Goal: Task Accomplishment & Management: Manage account settings

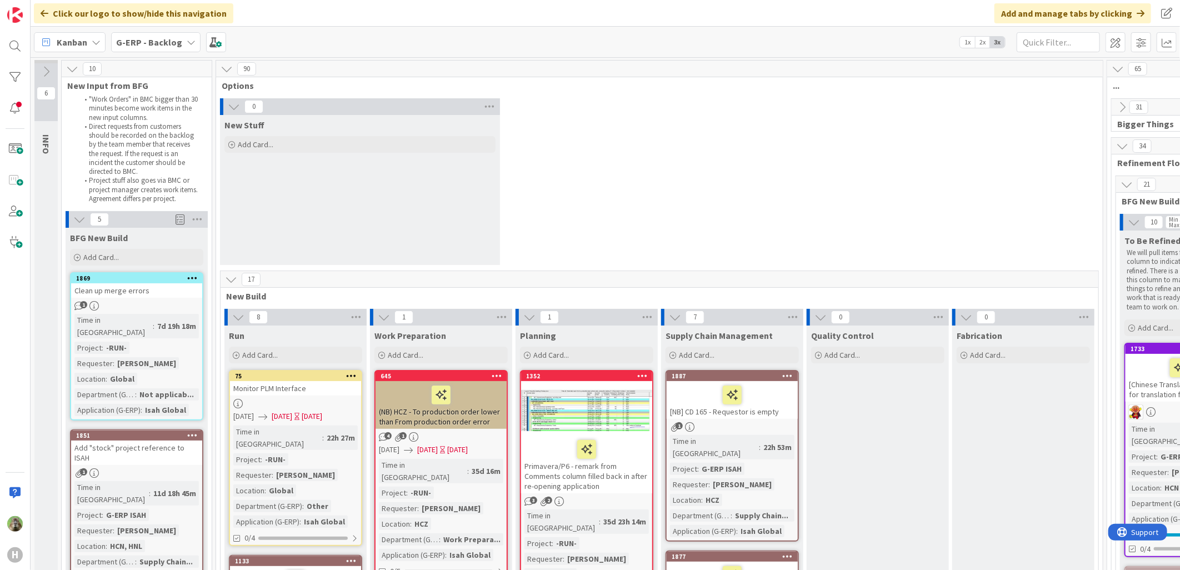
click at [169, 296] on div "Clean up merge errors" at bounding box center [136, 290] width 131 height 14
select select "sql"
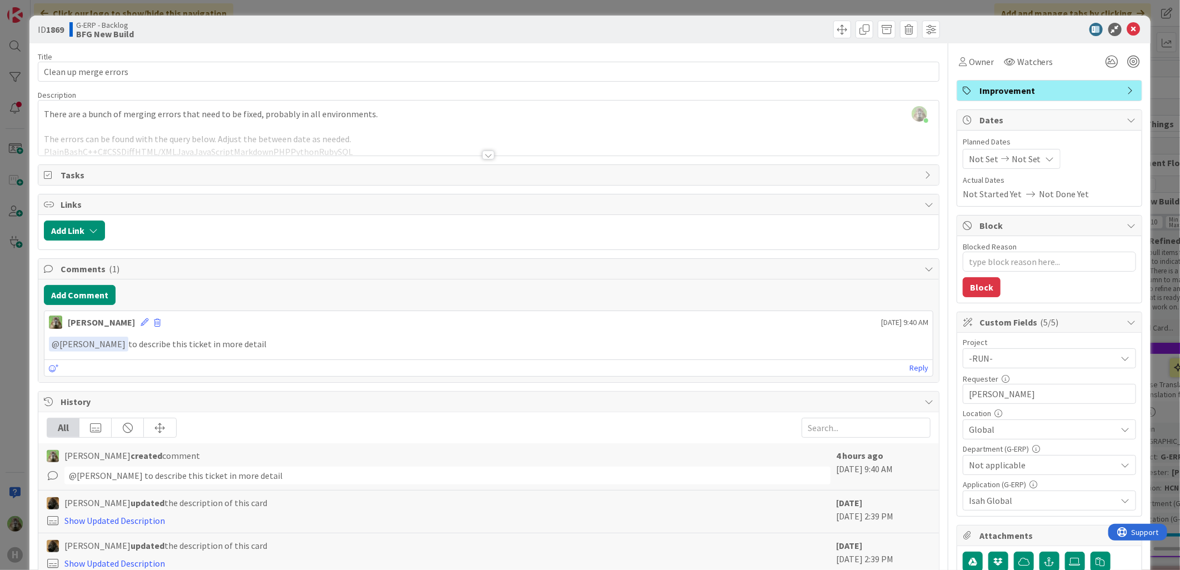
click at [16, 351] on div "ID 1869 G-ERP - Backlog BFG New Build Title 21 / 128 Clean up merge errors Desc…" at bounding box center [590, 285] width 1180 height 570
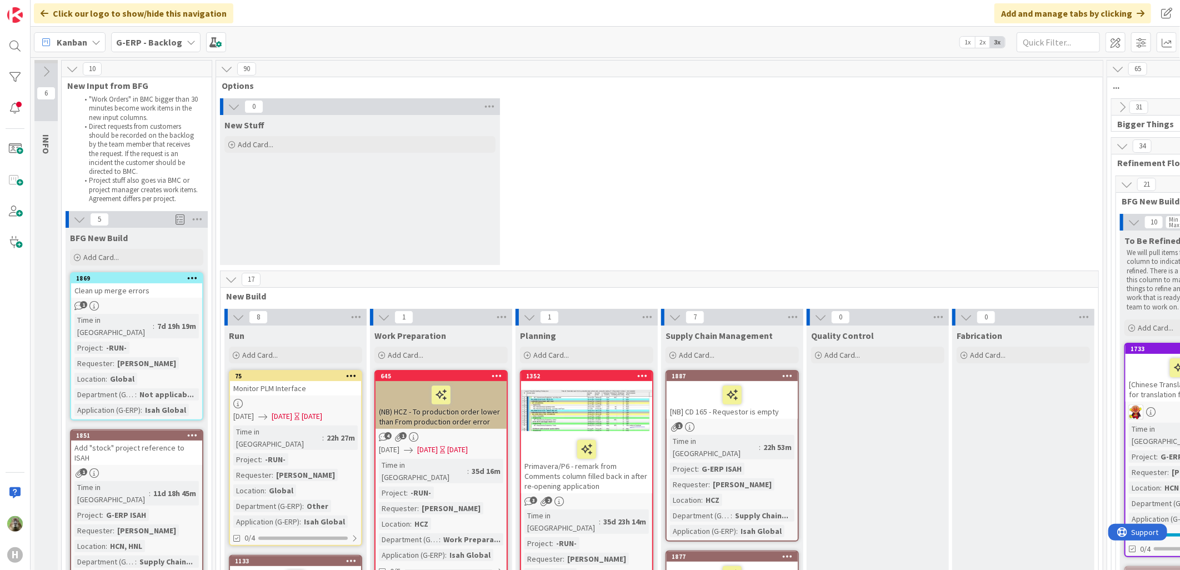
click at [153, 441] on div "Add "stock" project reference to ISAH" at bounding box center [136, 453] width 131 height 24
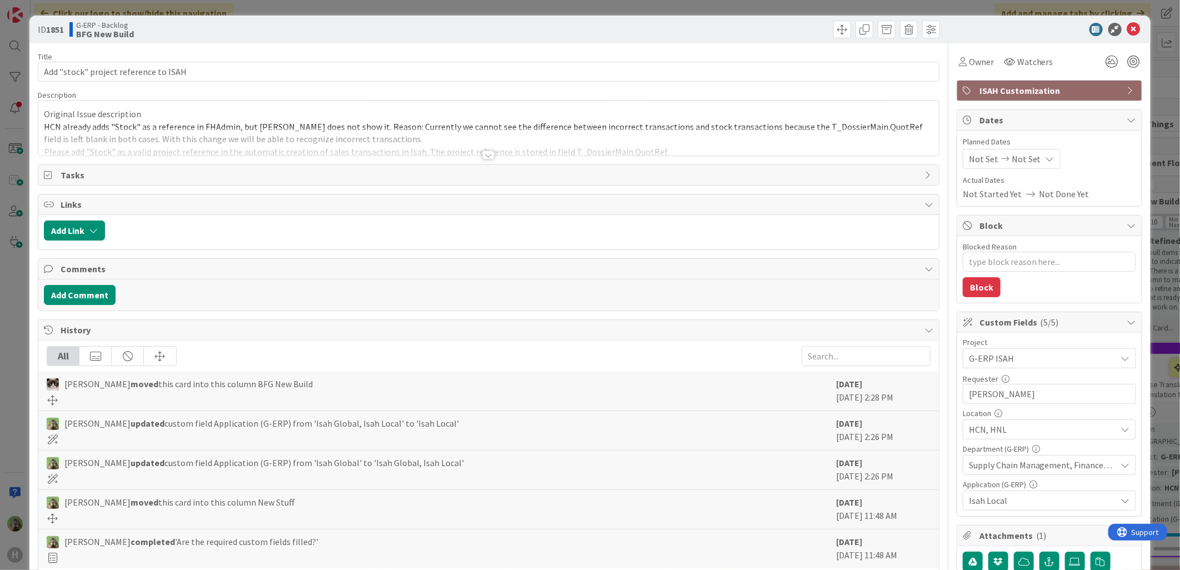
type textarea "x"
click at [13, 342] on div "ID 1851 G-ERP - Backlog BFG New Build Title 37 / 128 Add "stock" project refere…" at bounding box center [590, 285] width 1180 height 570
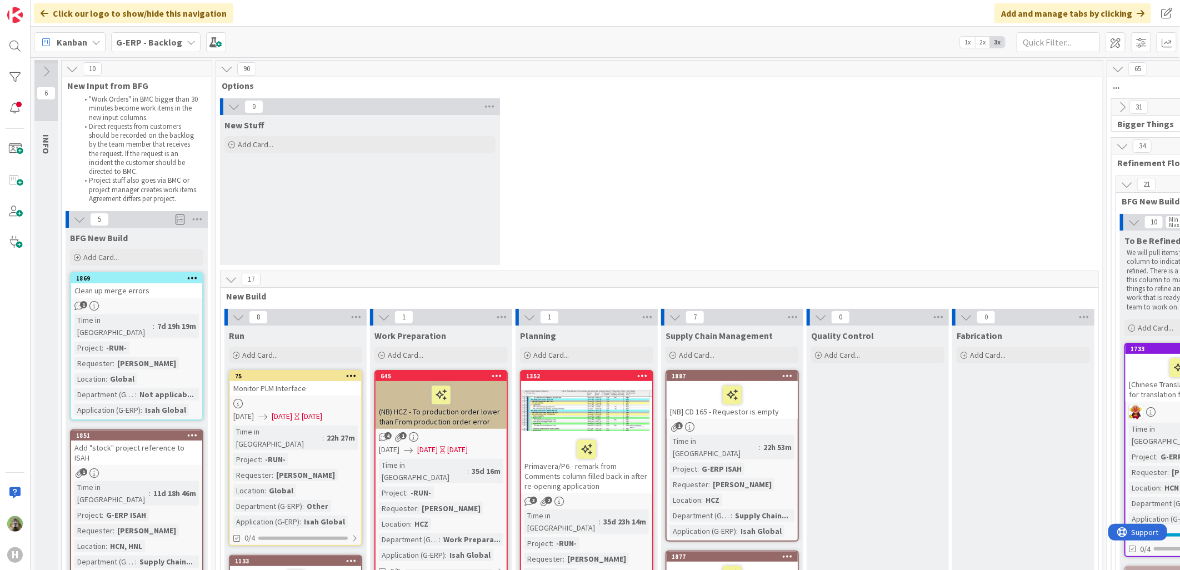
click at [637, 131] on div "0 New Stuff Add Card..." at bounding box center [659, 184] width 882 height 172
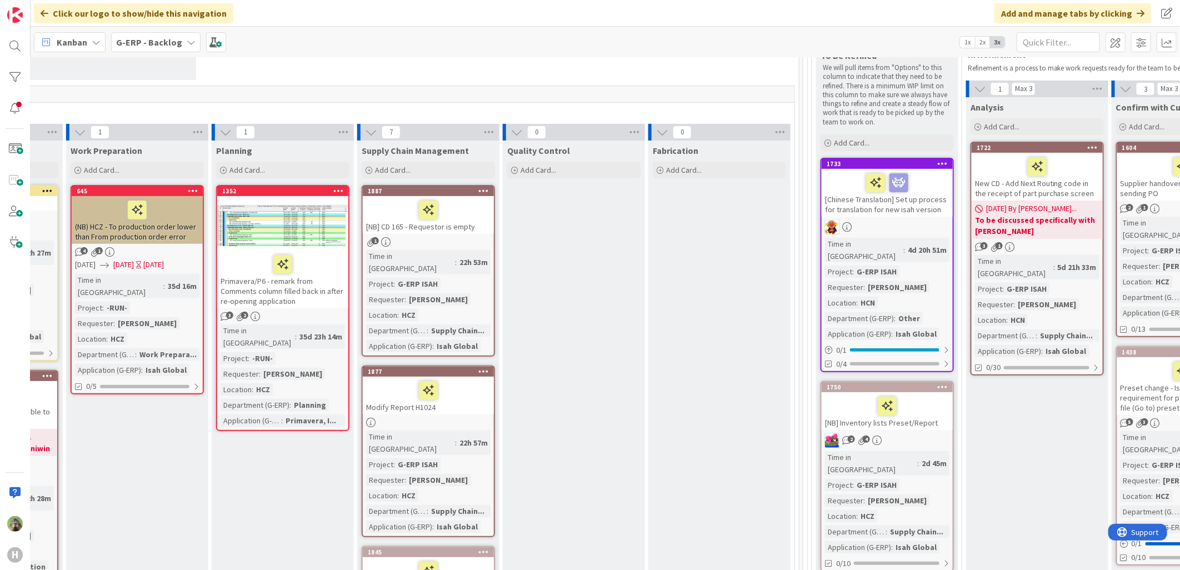
scroll to position [185, 317]
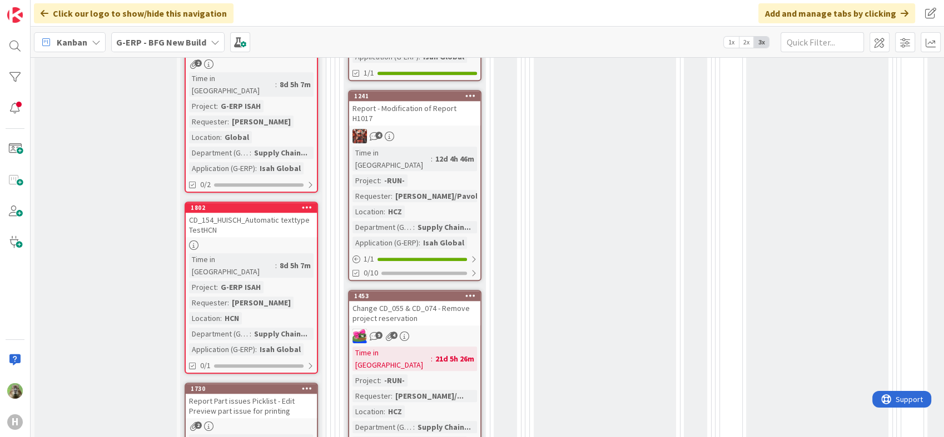
scroll to position [1173, 0]
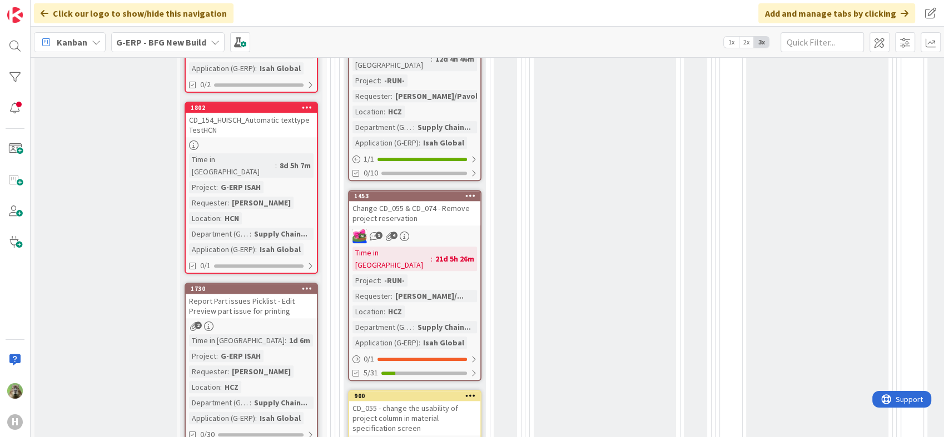
click at [453, 201] on div "Change CD_055 & CD_074 - Remove project reservation" at bounding box center [414, 213] width 131 height 24
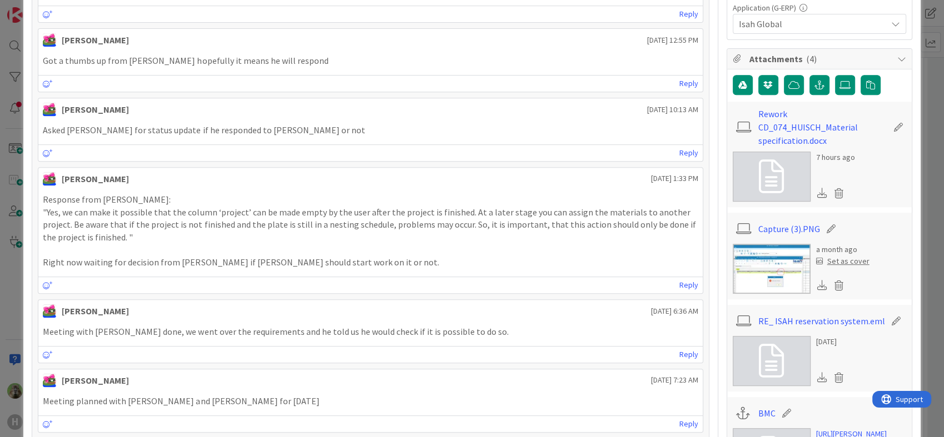
scroll to position [493, 0]
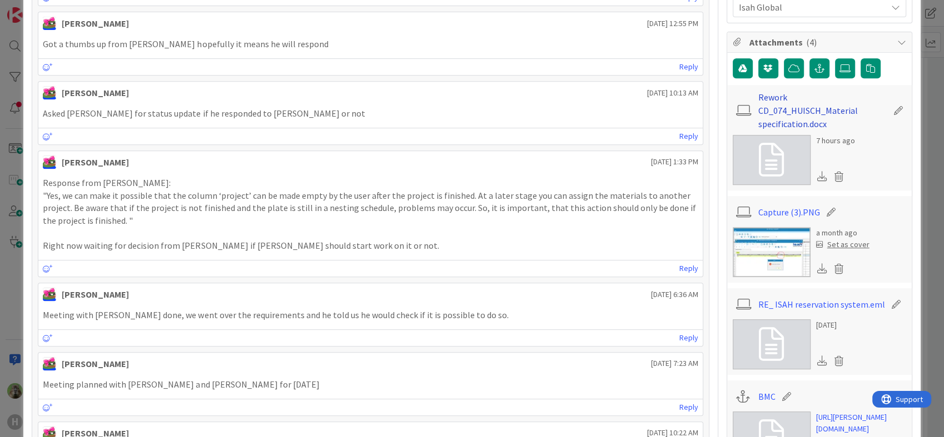
click at [809, 104] on link "Rework CD_074_HUISCH_Material specification.docx" at bounding box center [822, 111] width 129 height 40
click at [6, 258] on div "ID 1453 G-ERP - BFG New Build Waiting Title 51 / 128 Change CD_055 & CD_074 - R…" at bounding box center [472, 218] width 944 height 437
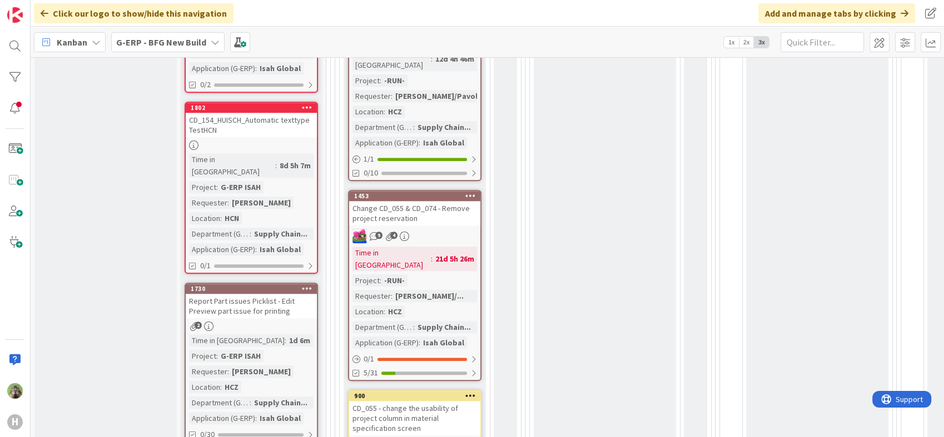
click at [411, 401] on div "CD_055 - change the usability of project column in material specification screen" at bounding box center [414, 418] width 131 height 34
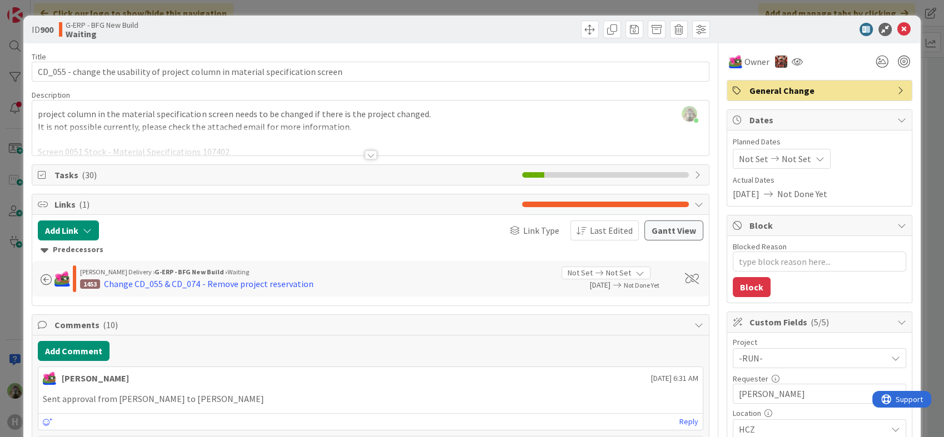
click at [277, 127] on div at bounding box center [370, 141] width 676 height 28
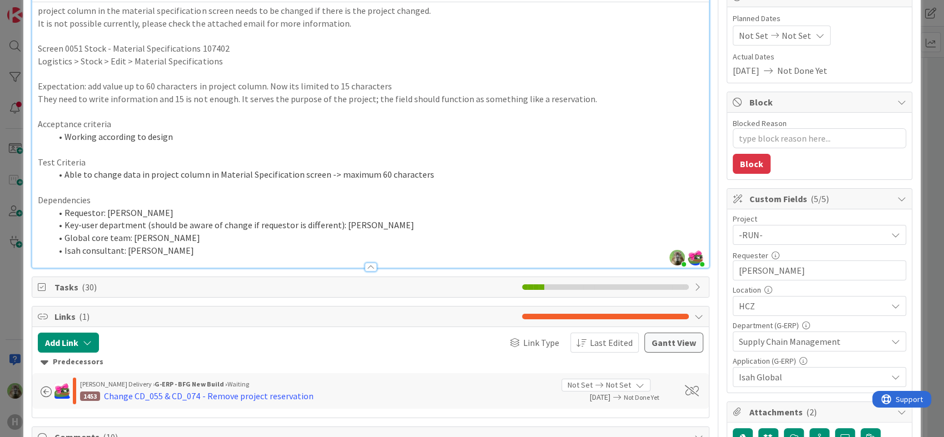
scroll to position [370, 0]
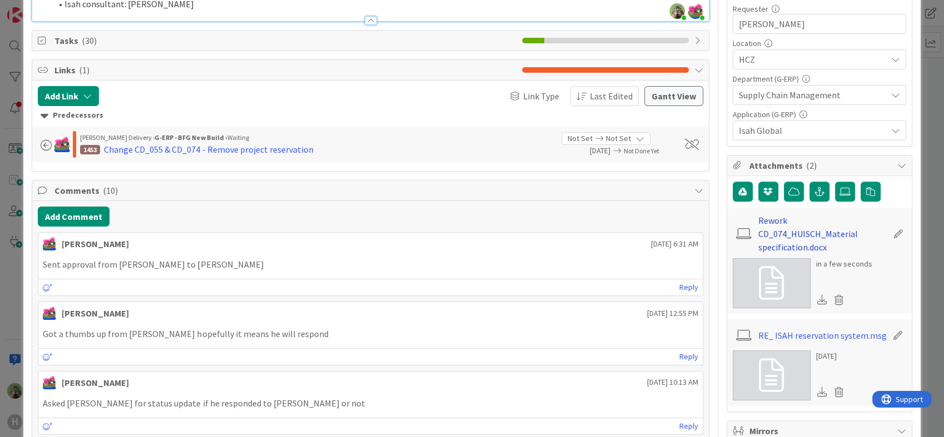
click at [805, 224] on link "Rework CD_074_HUISCH_Material specification.docx" at bounding box center [822, 234] width 129 height 40
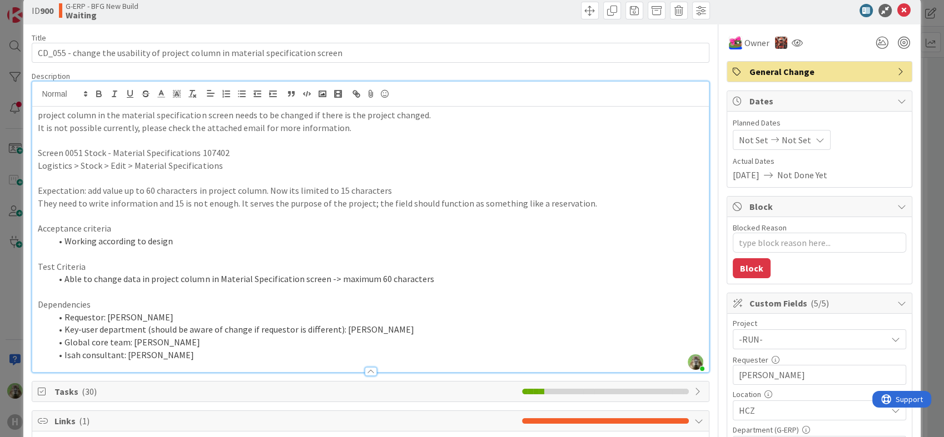
scroll to position [0, 0]
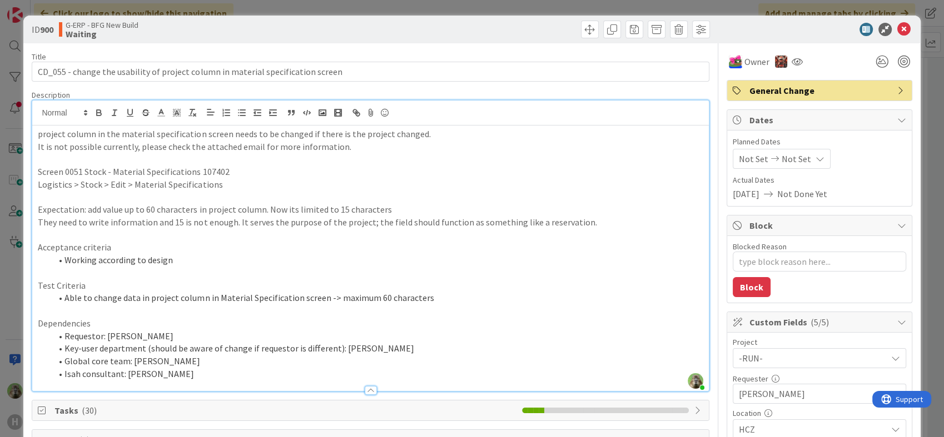
click at [4, 303] on div "ID 900 G-ERP - BFG New Build Waiting Title 80 / 128 CD_055 - change the usabili…" at bounding box center [472, 218] width 944 height 437
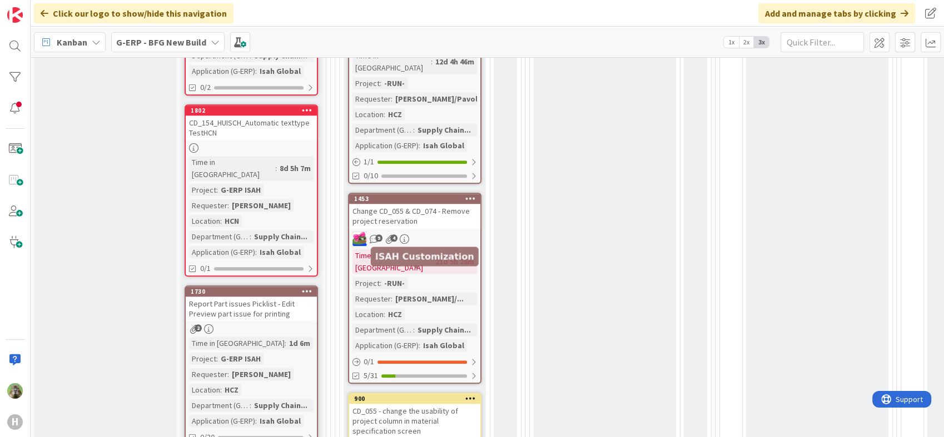
scroll to position [1239, 0]
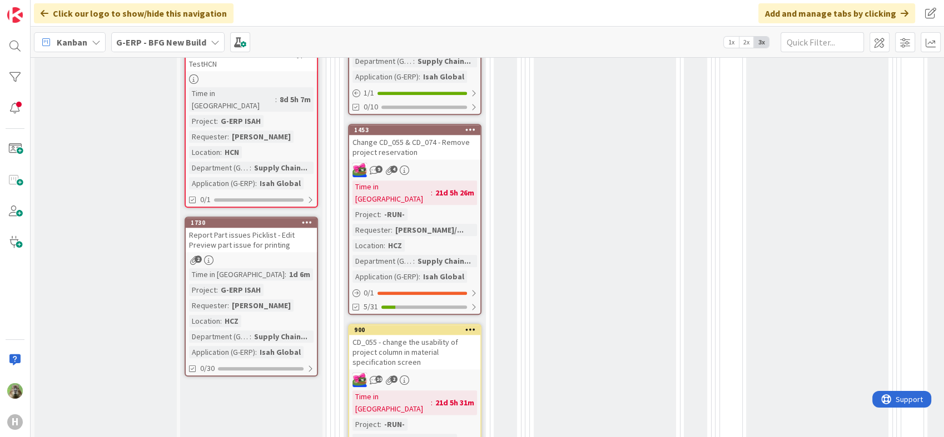
click at [433, 335] on div "CD_055 - change the usability of project column in material specification screen" at bounding box center [414, 352] width 131 height 34
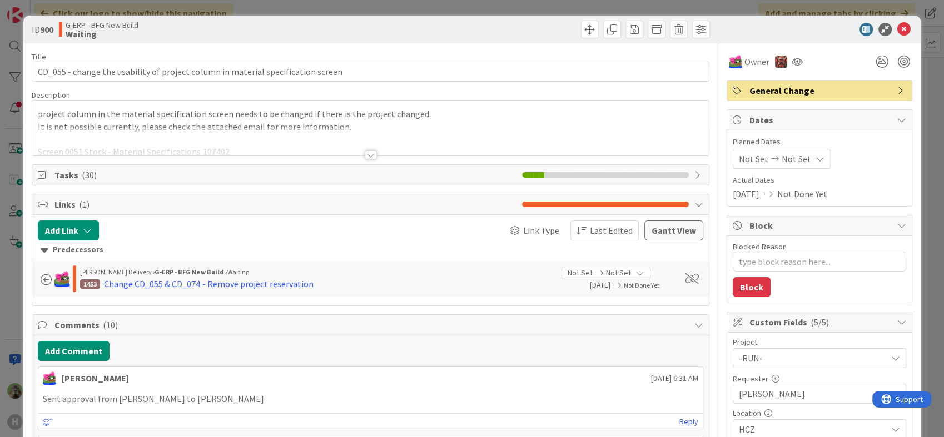
click at [13, 318] on div "ID 900 G-ERP - BFG New Build Waiting Title 80 / 128 CD_055 - change the usabili…" at bounding box center [472, 218] width 944 height 437
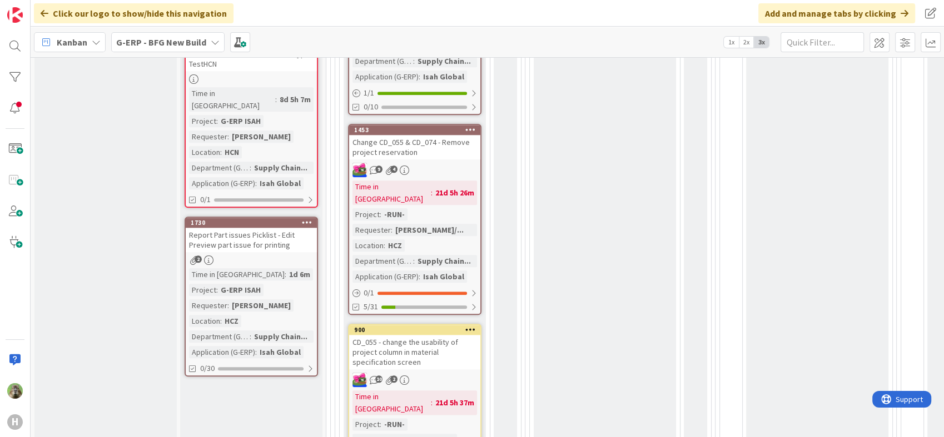
click at [420, 135] on div "Change CD_055 & CD_074 - Remove project reservation" at bounding box center [414, 147] width 131 height 24
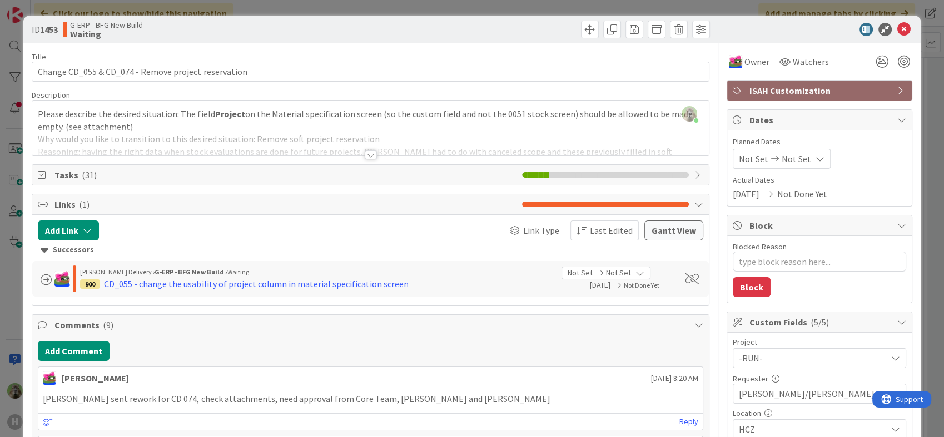
click at [578, 144] on div at bounding box center [370, 141] width 676 height 28
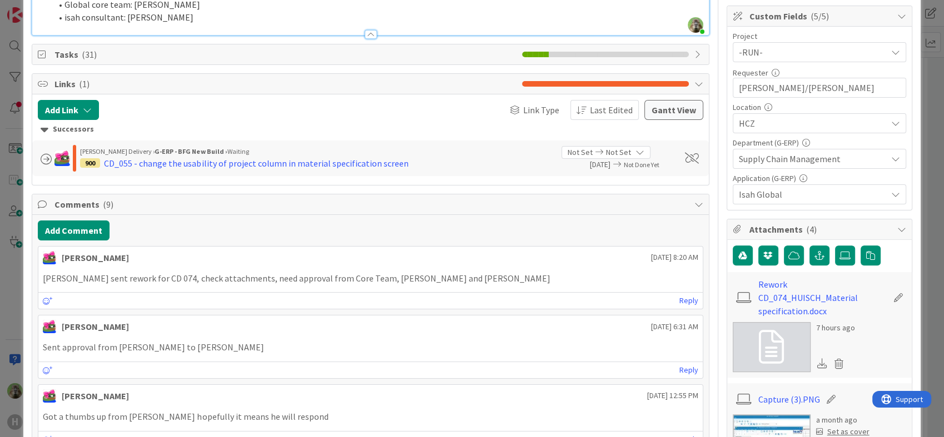
scroll to position [308, 0]
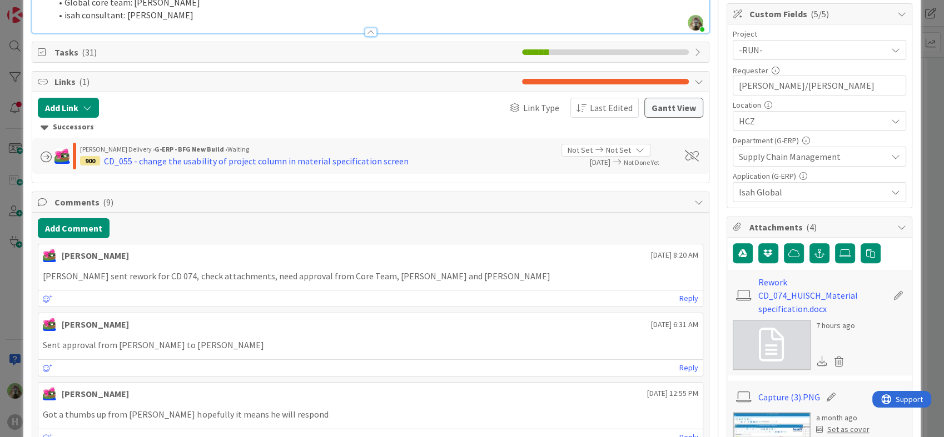
type textarea "x"
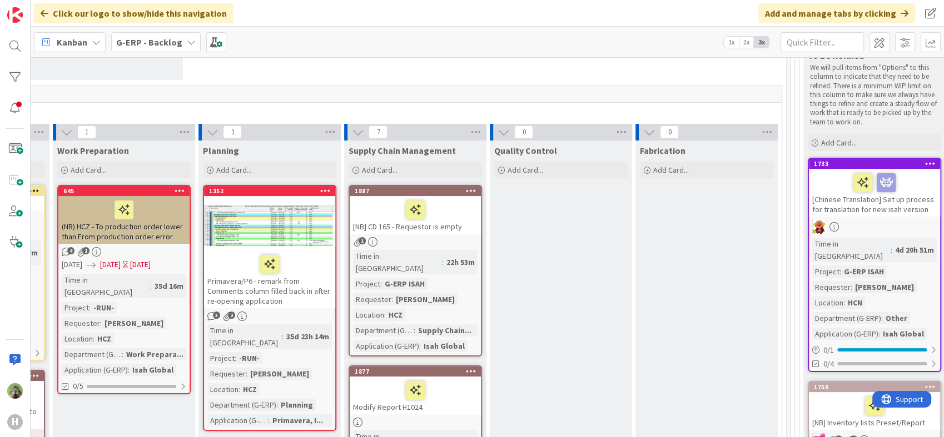
click at [374, 44] on div "Kanban G-ERP - Backlog 1x 2x 3x" at bounding box center [487, 42] width 913 height 31
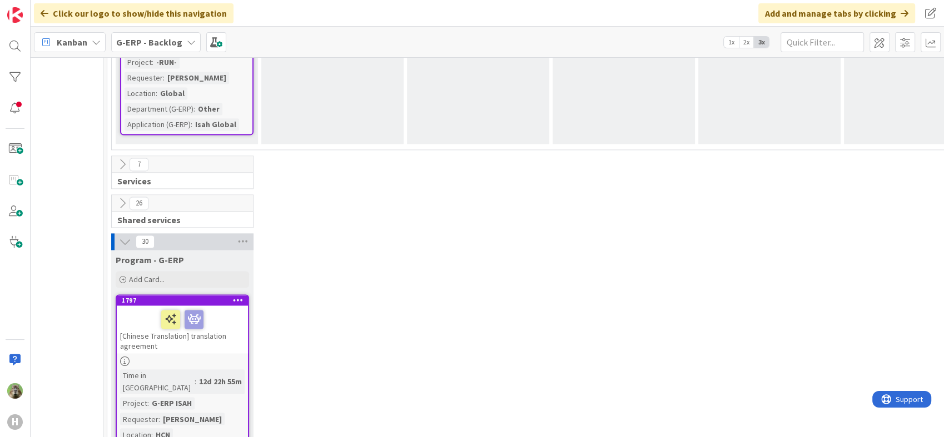
scroll to position [1667, 109]
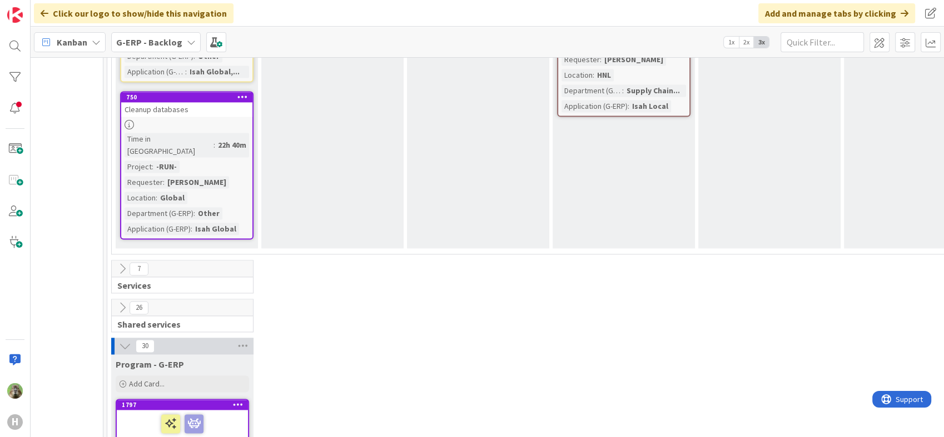
click at [172, 38] on b "G-ERP - Backlog" at bounding box center [149, 42] width 66 height 11
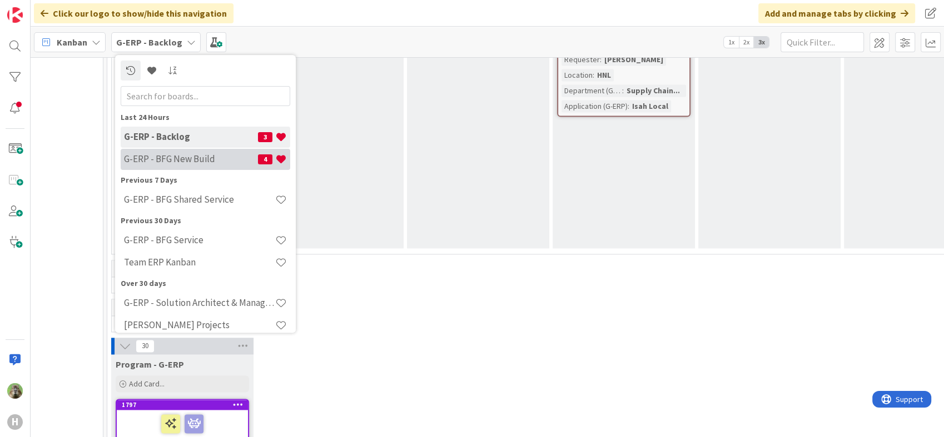
click at [167, 168] on div "G-ERP - BFG New Build 4" at bounding box center [205, 159] width 169 height 21
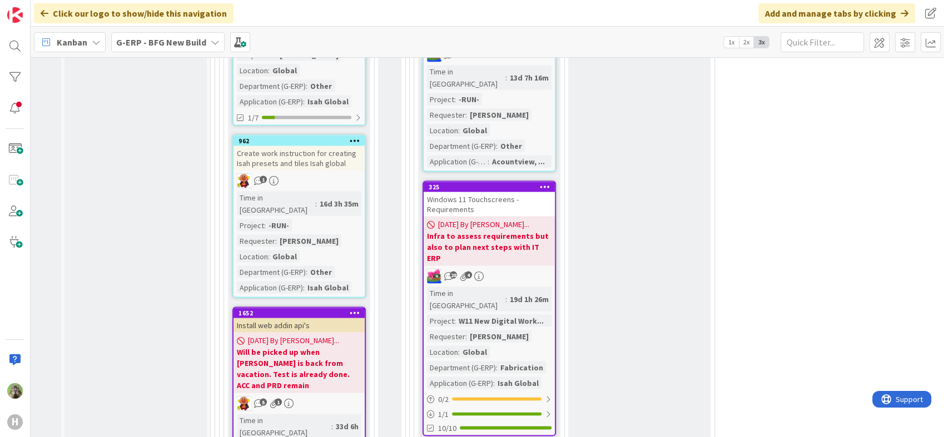
scroll to position [2284, 116]
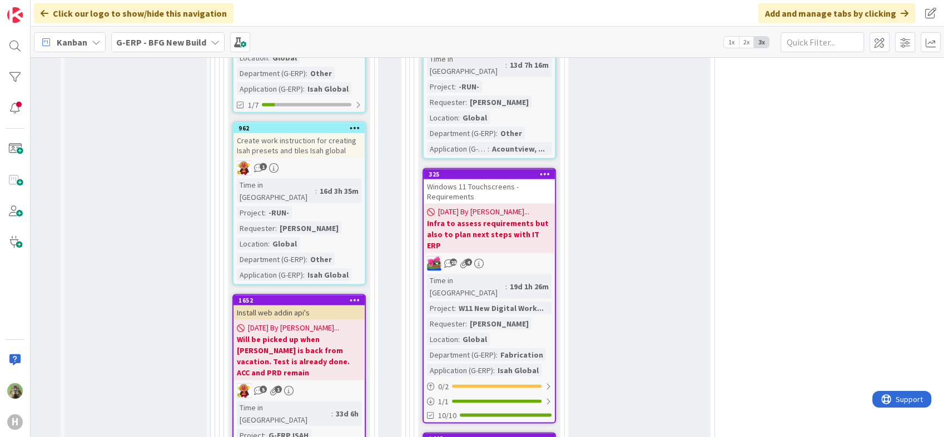
click at [332, 334] on b "Will be picked up when [PERSON_NAME] is back from vacation. Test is already don…" at bounding box center [299, 356] width 124 height 44
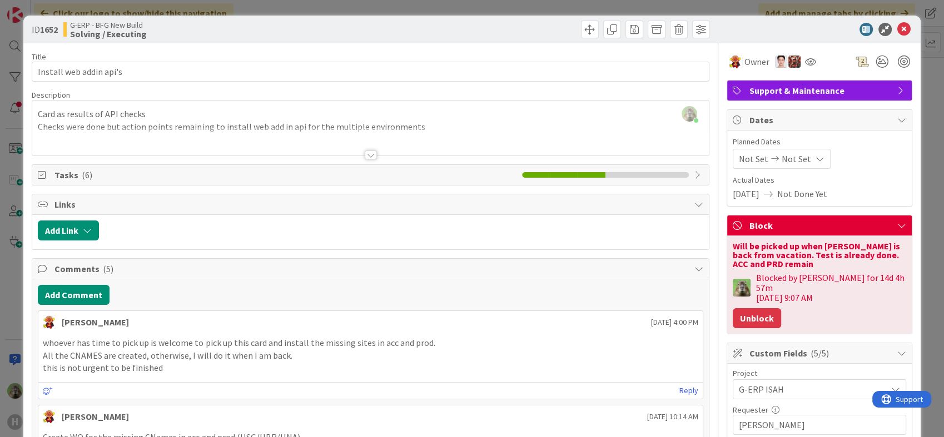
click at [748, 308] on button "Unblock" at bounding box center [756, 318] width 48 height 20
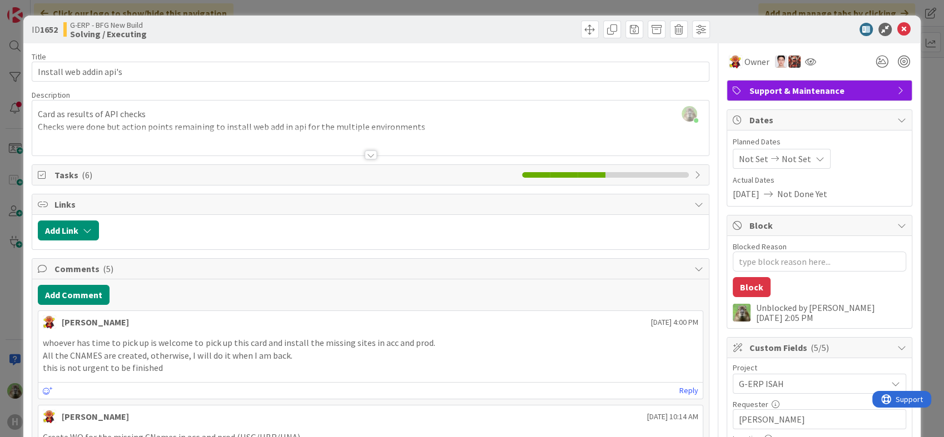
click at [3, 311] on div "ID 1652 G-ERP - BFG New Build Solving / Executing Title 23 / 128 Install web ad…" at bounding box center [472, 218] width 944 height 437
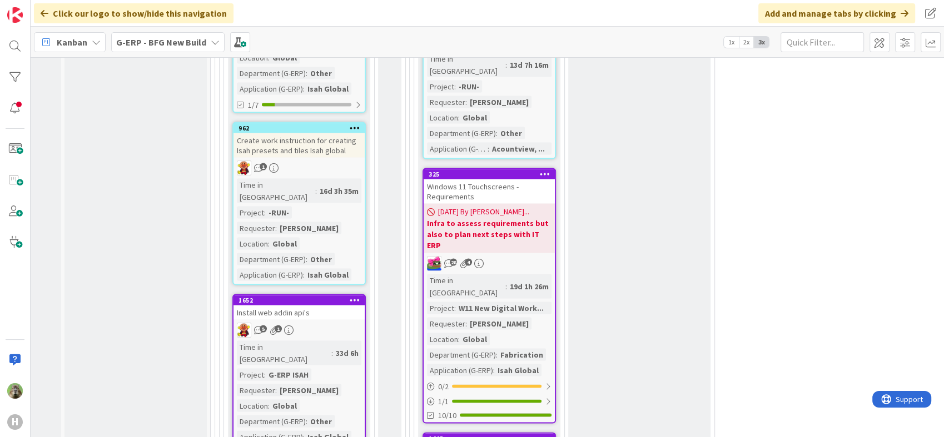
click at [315, 306] on div "Install web addin api's" at bounding box center [298, 313] width 131 height 14
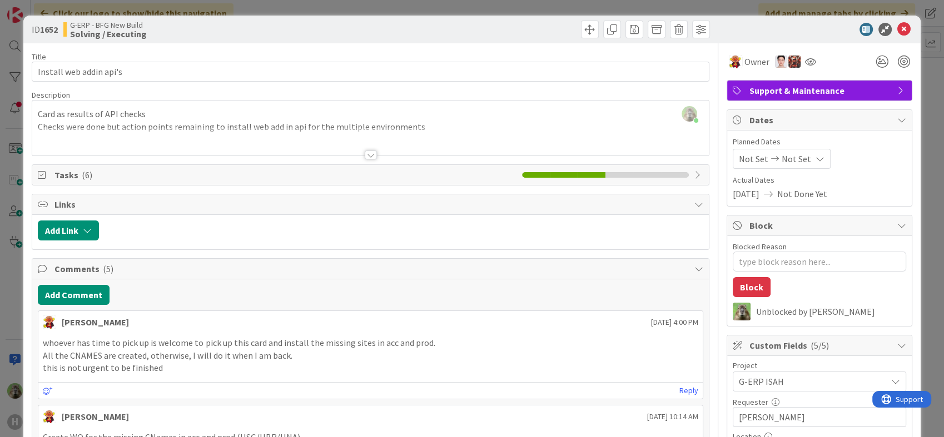
click at [8, 315] on div "ID 1652 G-ERP - BFG New Build Solving / Executing Title 23 / 128 Install web ad…" at bounding box center [472, 218] width 944 height 437
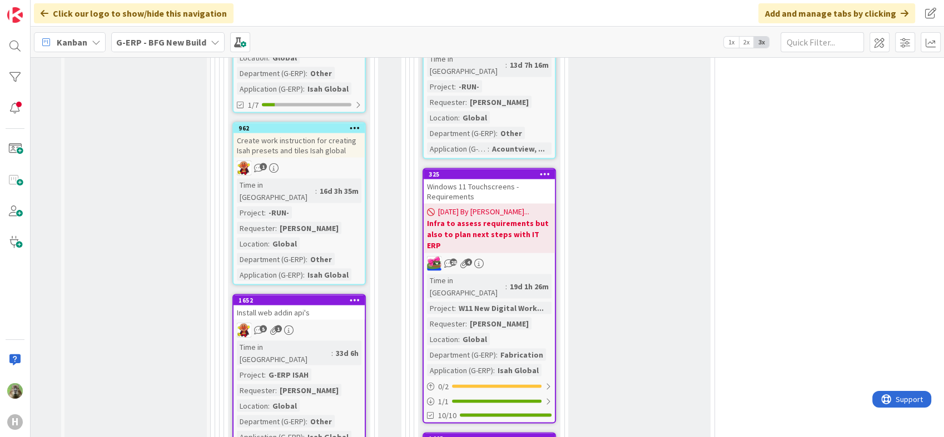
click at [179, 356] on div "Input Buffer During the Replenishment Meeting the team & Team Manager will sele…" at bounding box center [135, 131] width 142 height 4679
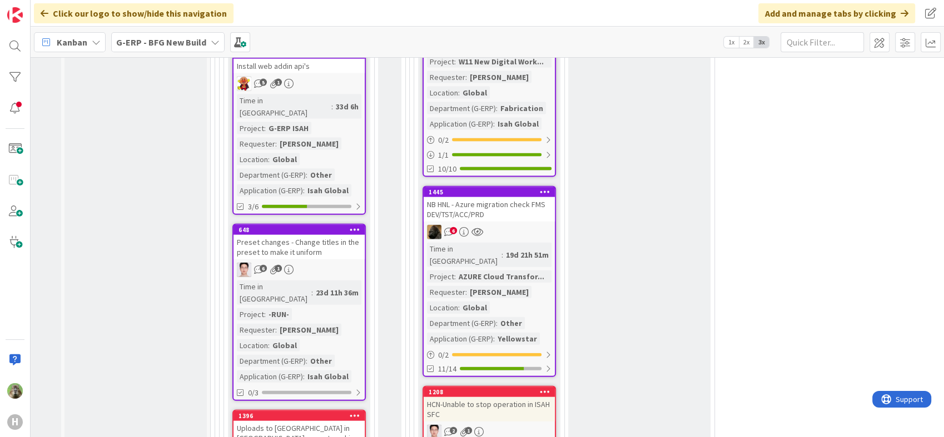
click at [260, 421] on div "Uploads to [GEOGRAPHIC_DATA] in [GEOGRAPHIC_DATA] are not working" at bounding box center [298, 433] width 131 height 24
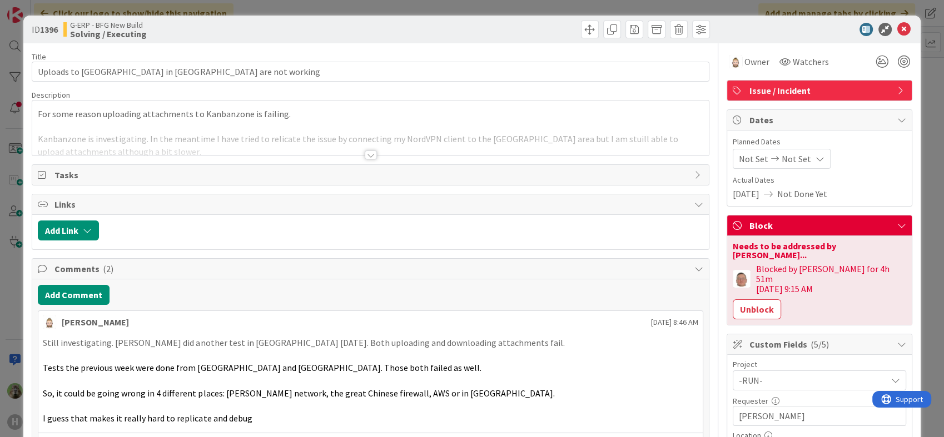
click at [6, 301] on div "ID 1396 G-ERP - BFG New Build Solving / Executing Title 46 / 128 Uploads to Kan…" at bounding box center [472, 218] width 944 height 437
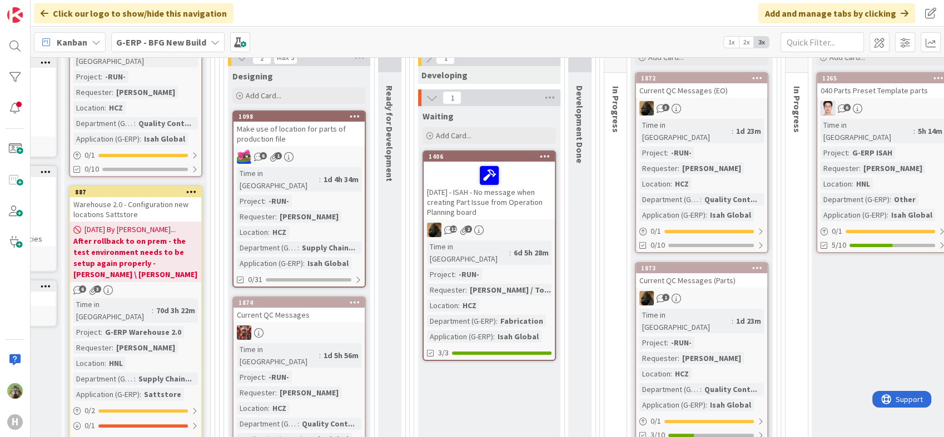
scroll to position [0, 116]
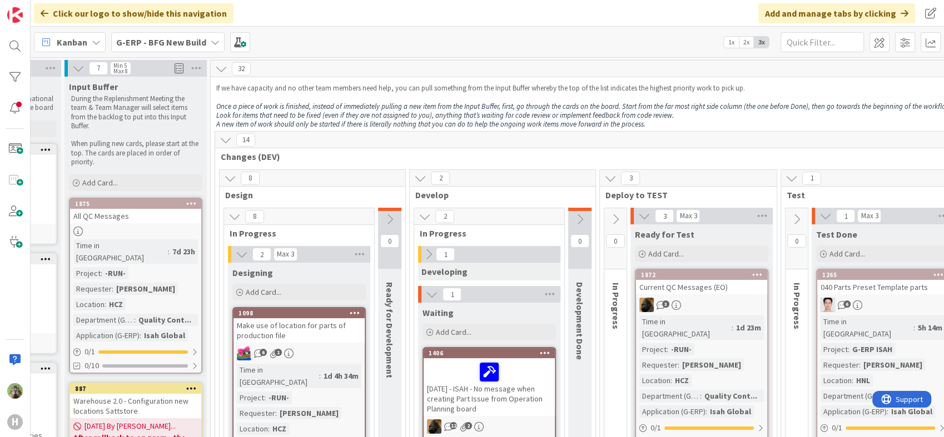
click at [188, 47] on b "G-ERP - BFG New Build" at bounding box center [161, 42] width 90 height 11
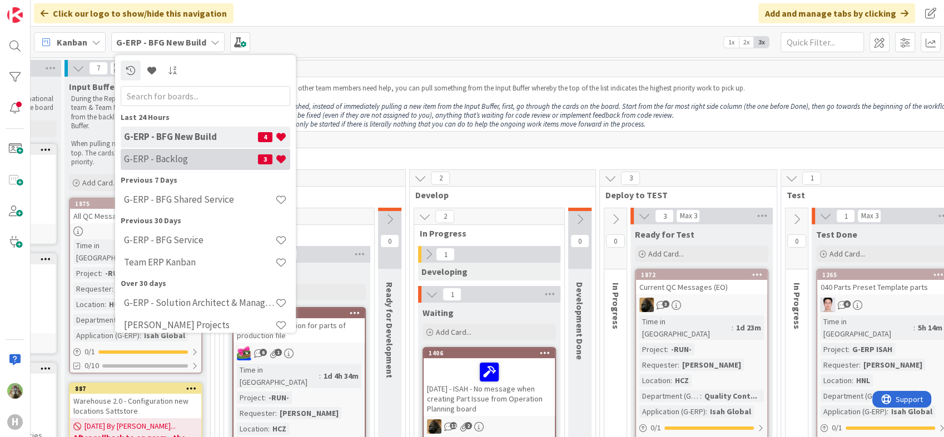
click at [198, 158] on h4 "G-ERP - Backlog" at bounding box center [191, 159] width 134 height 11
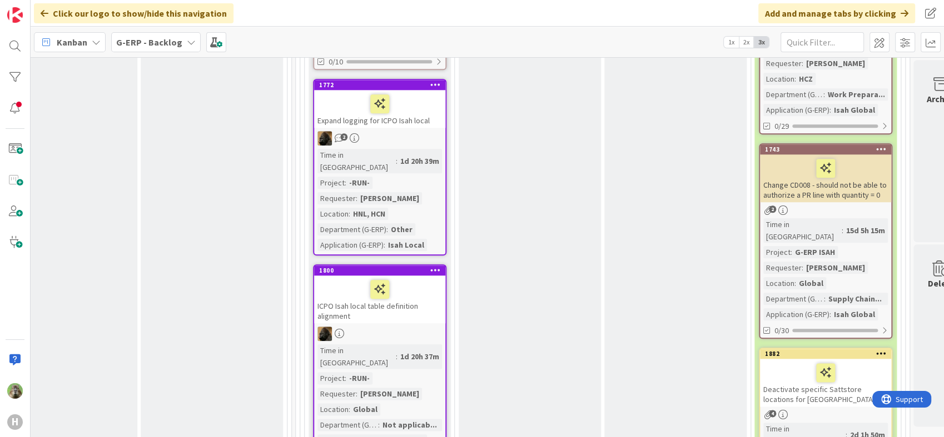
scroll to position [1296, 812]
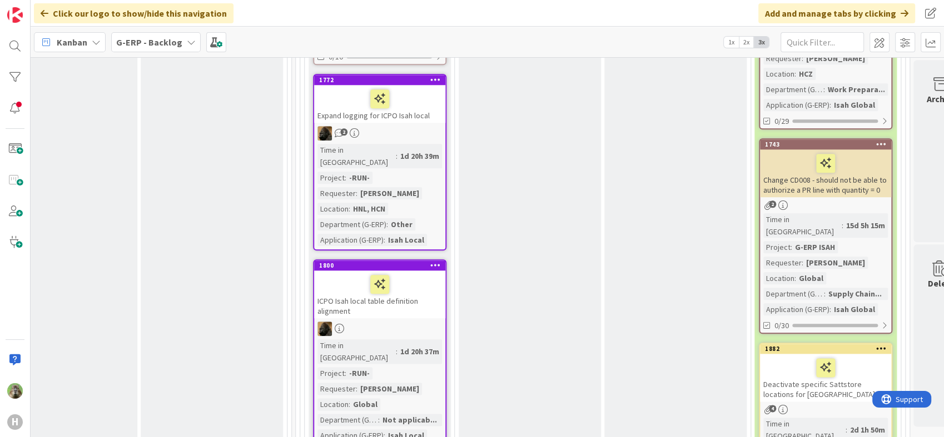
click at [884, 140] on icon at bounding box center [881, 144] width 11 height 8
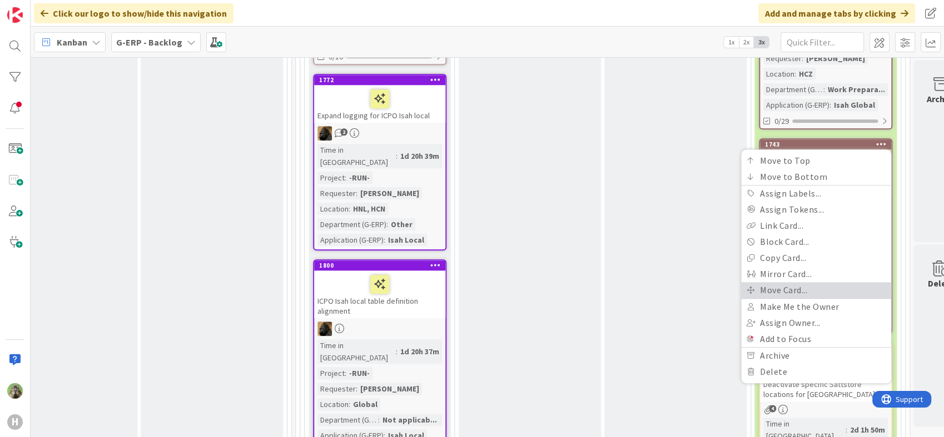
click at [810, 282] on link "Move Card..." at bounding box center [816, 290] width 150 height 16
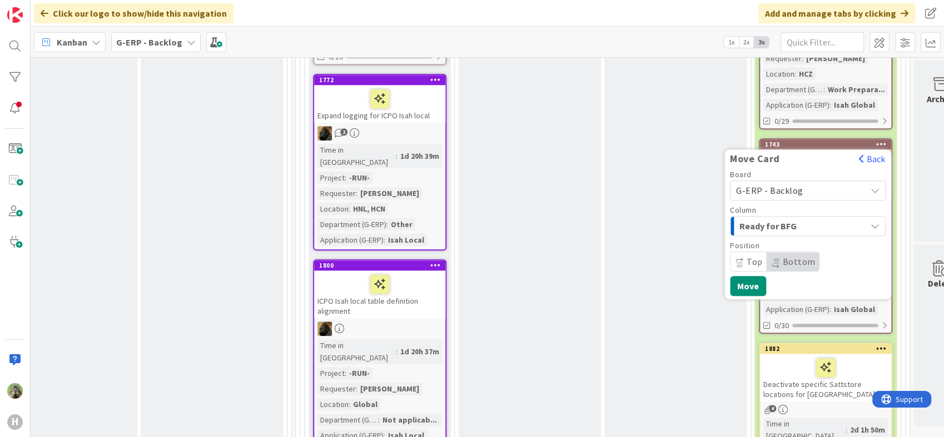
click at [787, 219] on span "Ready for BFG" at bounding box center [780, 226] width 83 height 14
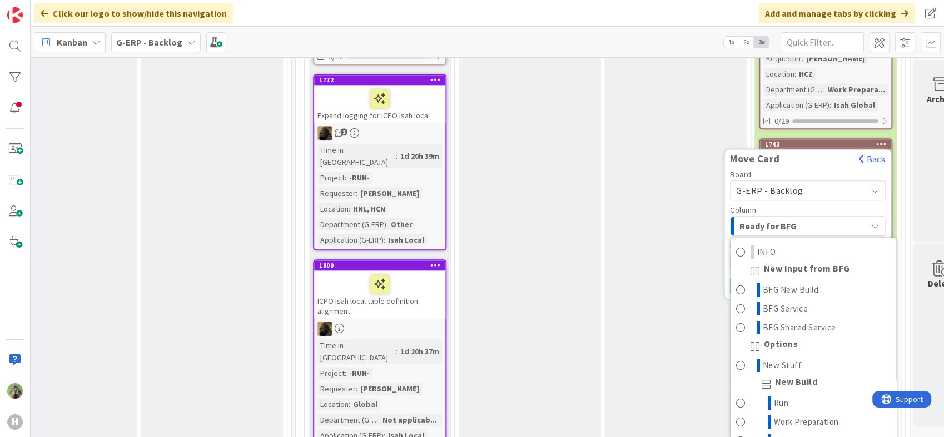
click at [796, 185] on span "G-ERP - Backlog" at bounding box center [769, 190] width 67 height 11
click at [791, 185] on span "G-ERP - Backlog" at bounding box center [769, 190] width 67 height 11
click at [787, 219] on span "Ready for BFG" at bounding box center [780, 226] width 83 height 14
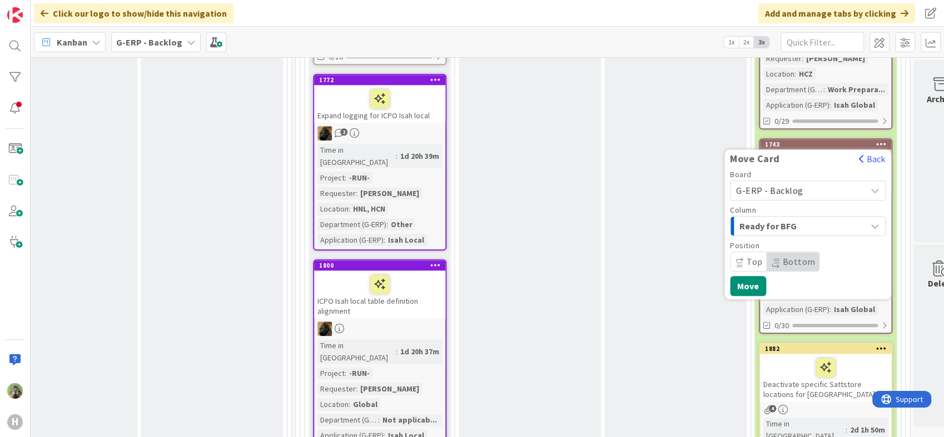
click at [787, 185] on span "G-ERP - Backlog" at bounding box center [769, 190] width 67 height 11
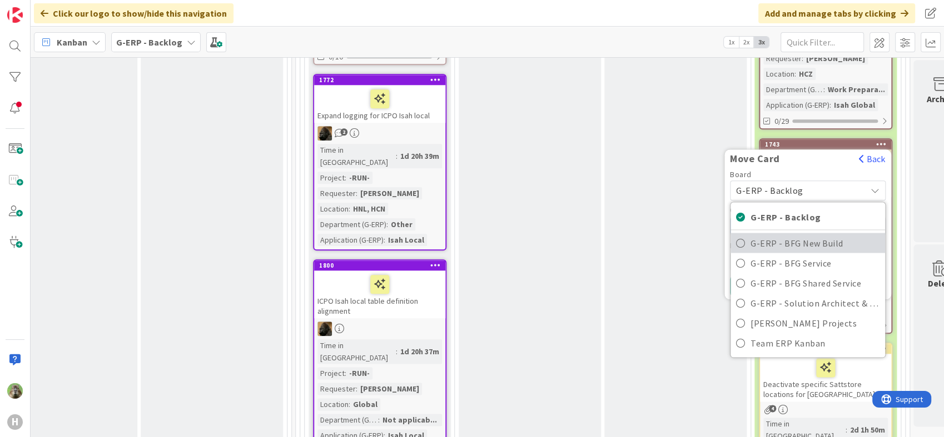
click at [792, 234] on span "G-ERP - BFG New Build" at bounding box center [814, 242] width 129 height 17
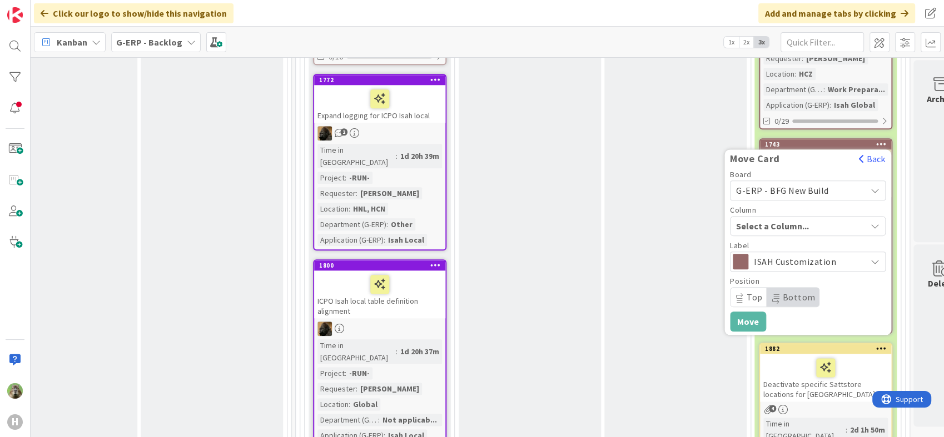
click at [785, 219] on span "Select a Column..." at bounding box center [777, 226] width 83 height 14
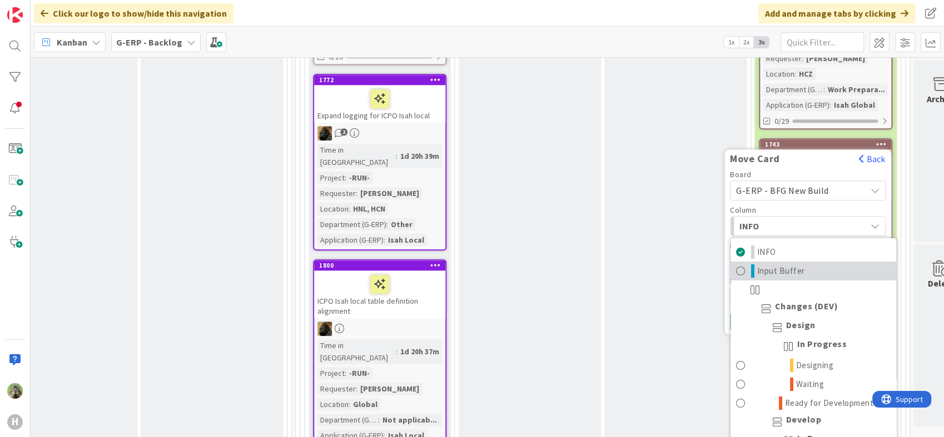
click at [789, 264] on span "Input Buffer" at bounding box center [781, 270] width 48 height 13
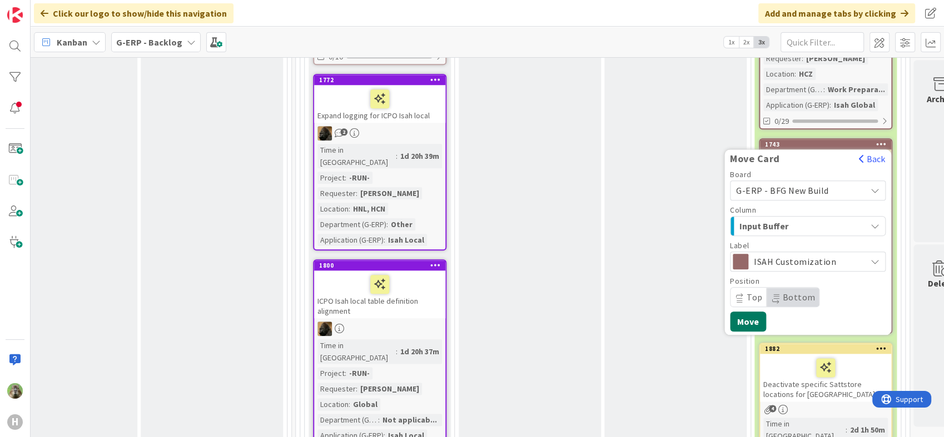
click at [758, 312] on button "Move" at bounding box center [748, 322] width 36 height 20
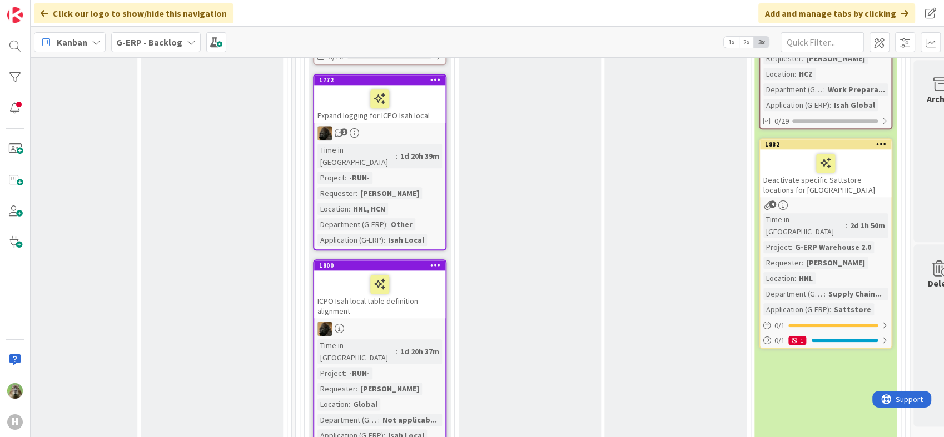
scroll to position [987, 812]
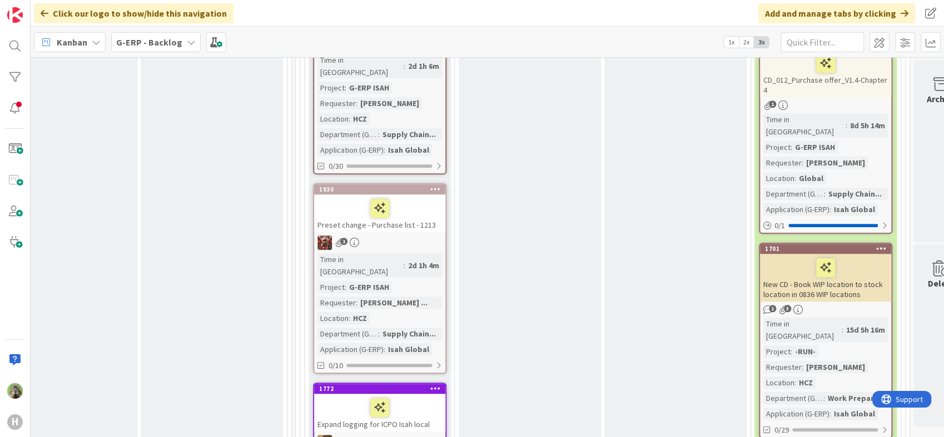
click at [803, 254] on div "New CD - Book WIP location to stock location in 0836 WIP locations" at bounding box center [825, 278] width 131 height 48
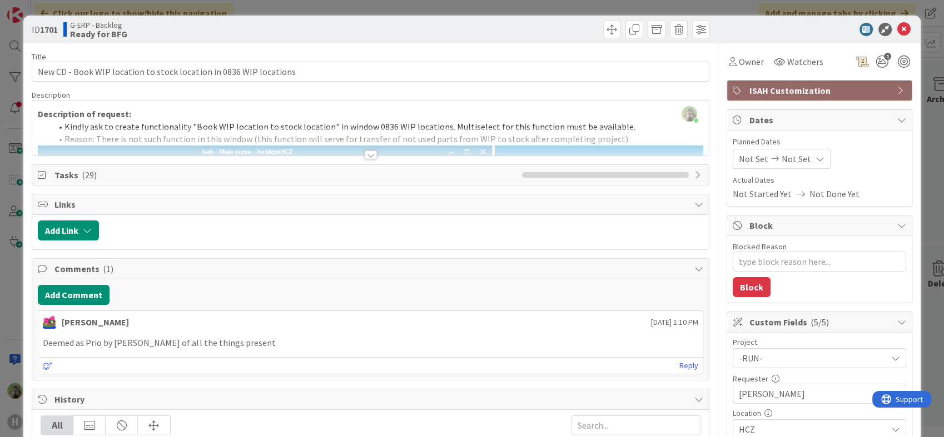
click at [12, 271] on div "ID 1701 G-ERP - Backlog Ready for BFG Title 66 / 128 New CD - Book WIP location…" at bounding box center [472, 218] width 944 height 437
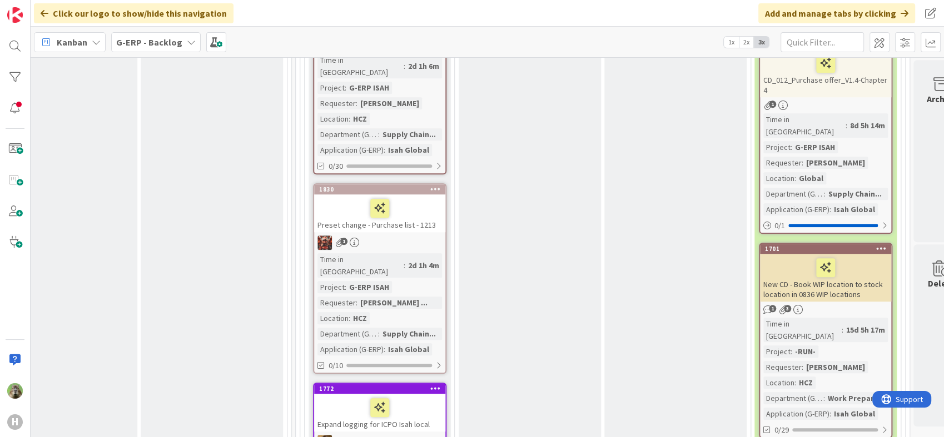
click at [141, 47] on b "G-ERP - Backlog" at bounding box center [149, 42] width 66 height 11
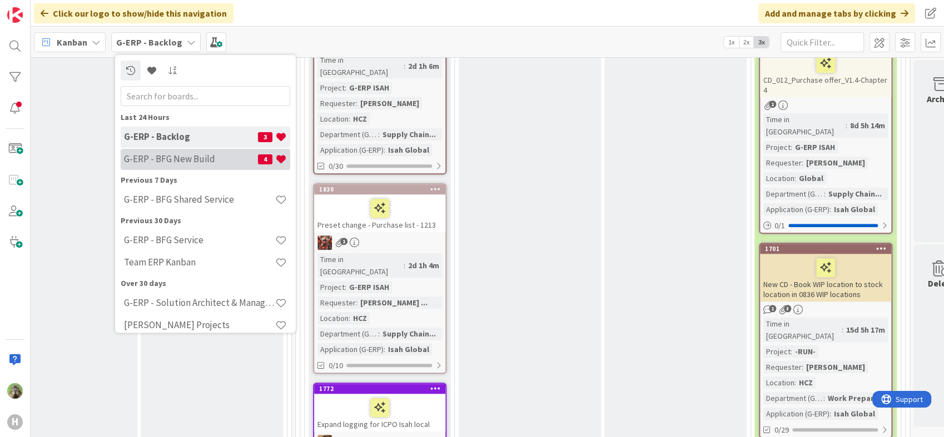
click at [156, 149] on div "G-ERP - BFG New Build 4" at bounding box center [205, 159] width 169 height 21
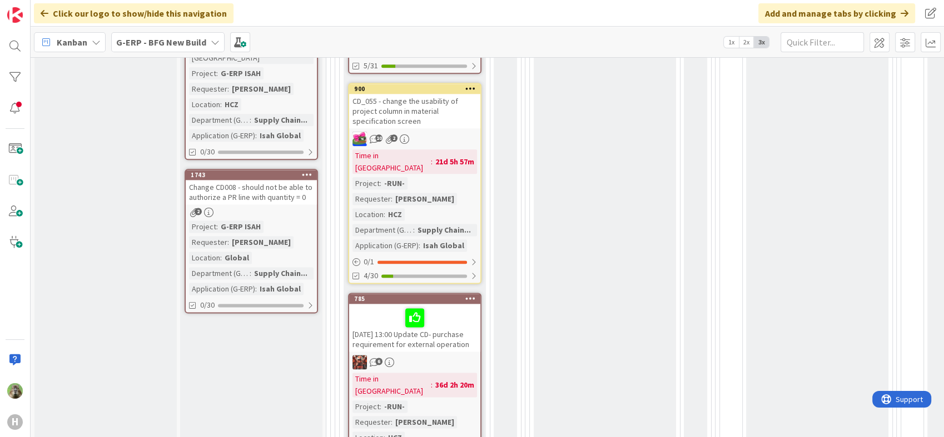
scroll to position [1358, 0]
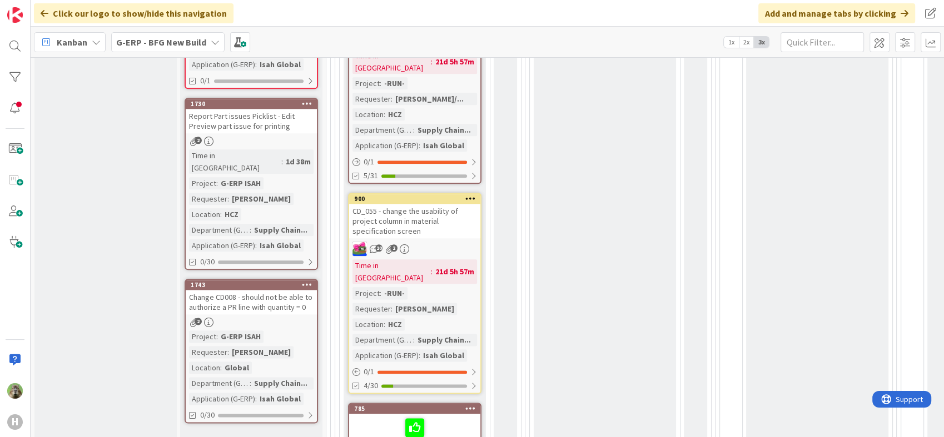
click at [286, 290] on div "Change CD008 - should not be able to authorize a PR line with quantity = 0" at bounding box center [251, 302] width 131 height 24
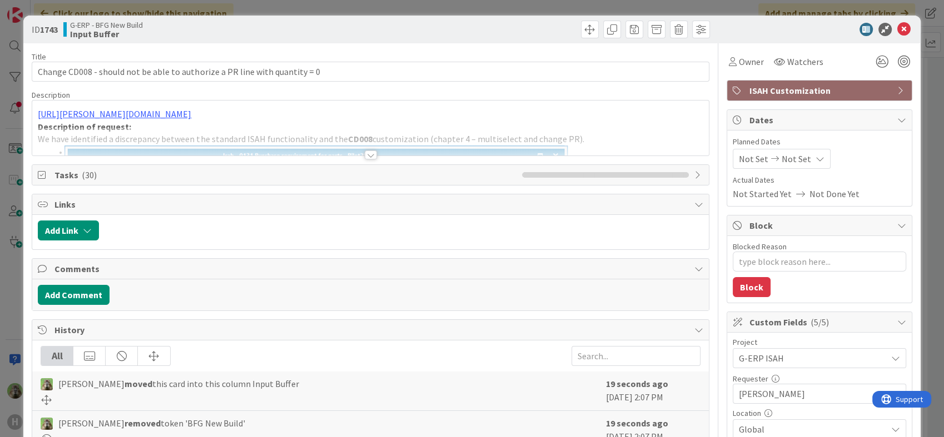
type textarea "x"
click at [16, 243] on div "ID 1743 G-ERP - BFG New Build Input Buffer Title 74 / 128 Change CD008 - should…" at bounding box center [472, 218] width 944 height 437
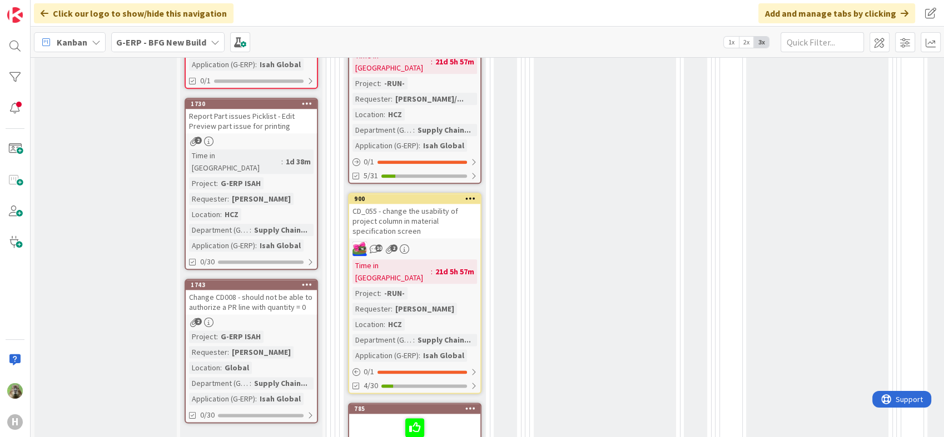
click at [306, 281] on icon at bounding box center [307, 285] width 11 height 8
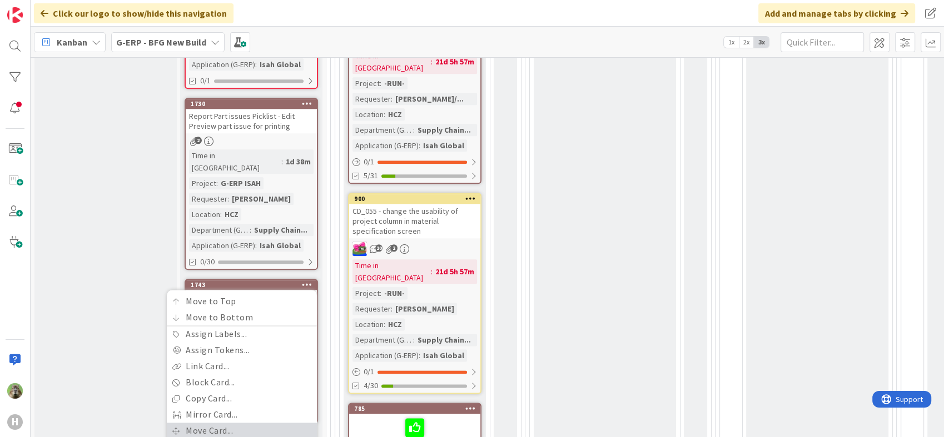
click at [232, 423] on link "Move Card..." at bounding box center [242, 431] width 150 height 16
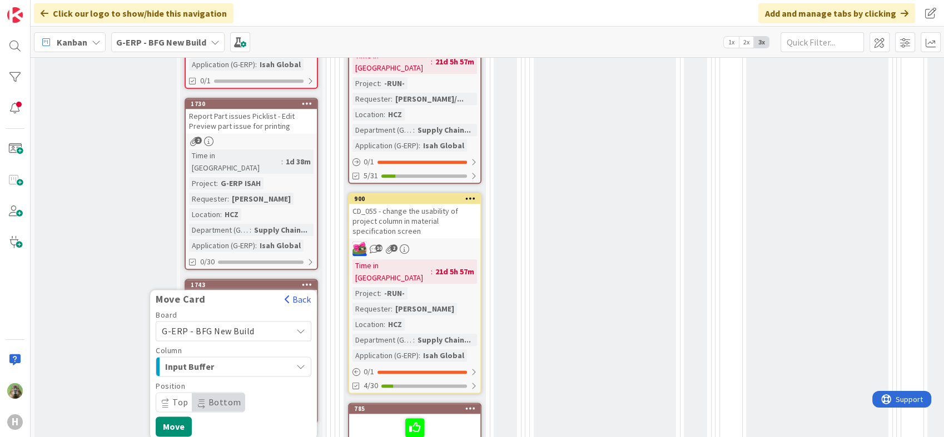
click at [230, 323] on span "G-ERP - BFG New Build" at bounding box center [224, 331] width 124 height 16
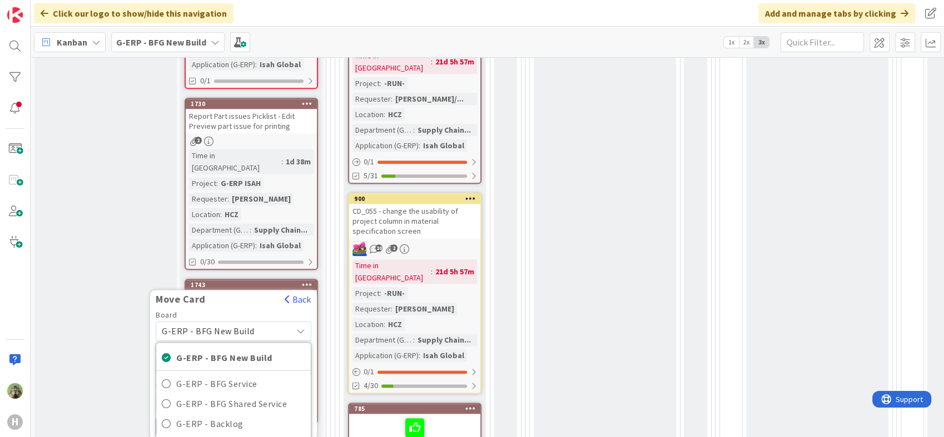
click at [222, 326] on span "G-ERP - BFG New Build" at bounding box center [208, 331] width 93 height 11
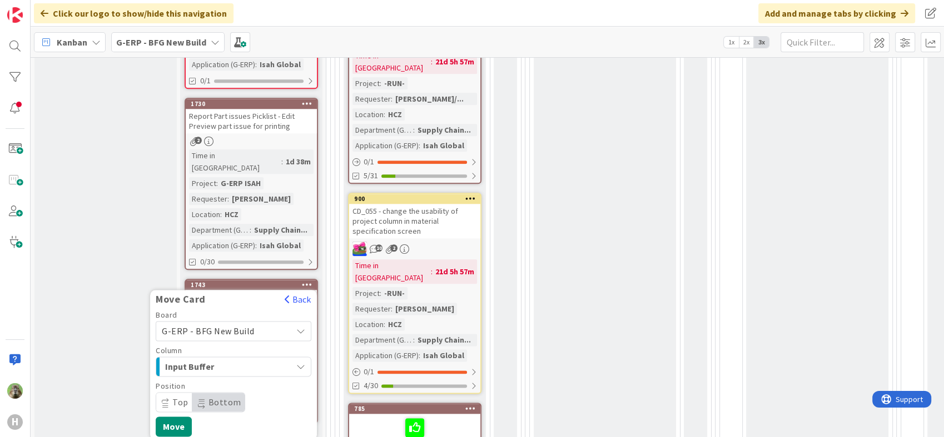
click at [227, 360] on span "Input Buffer" at bounding box center [206, 367] width 83 height 14
click at [231, 326] on span "G-ERP - BFG New Build" at bounding box center [208, 331] width 93 height 11
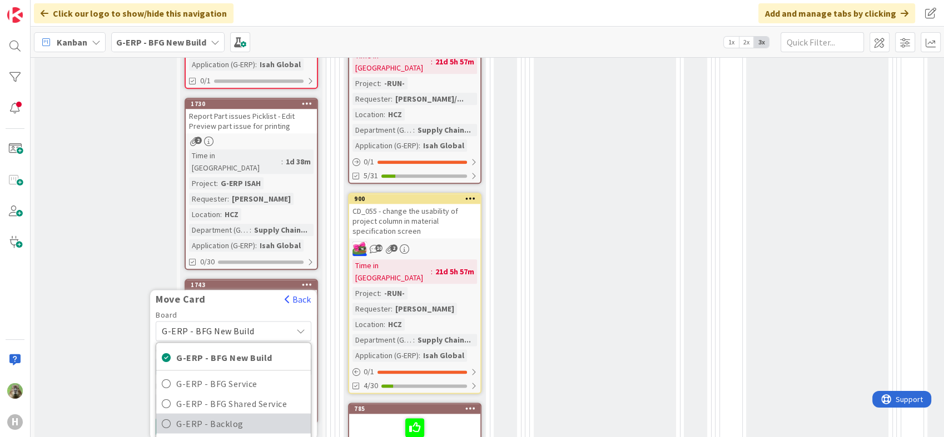
click at [216, 413] on link "G-ERP - Backlog" at bounding box center [233, 423] width 154 height 20
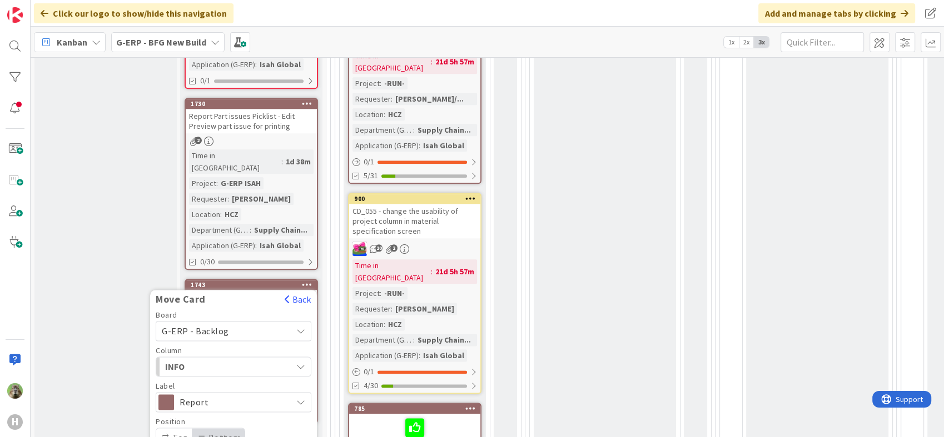
click at [227, 360] on span "INFO" at bounding box center [206, 367] width 83 height 14
click at [223, 405] on span "New Input from BFG" at bounding box center [232, 411] width 86 height 13
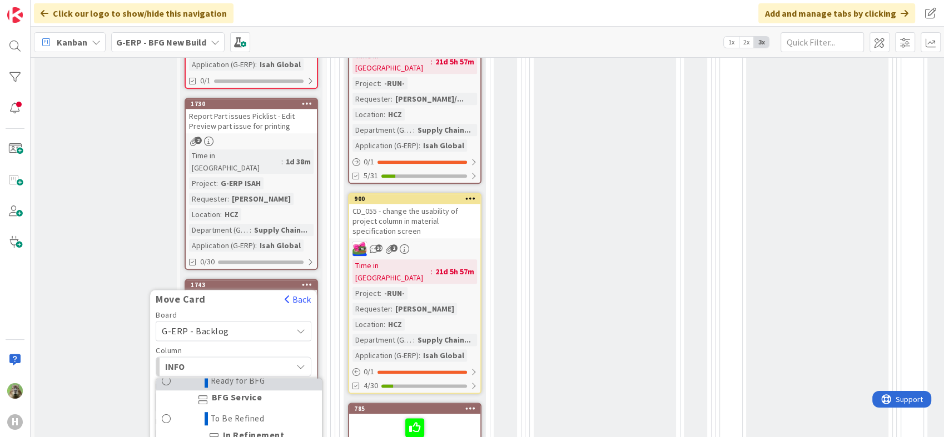
click at [244, 375] on span "Ready for BFG" at bounding box center [238, 381] width 54 height 13
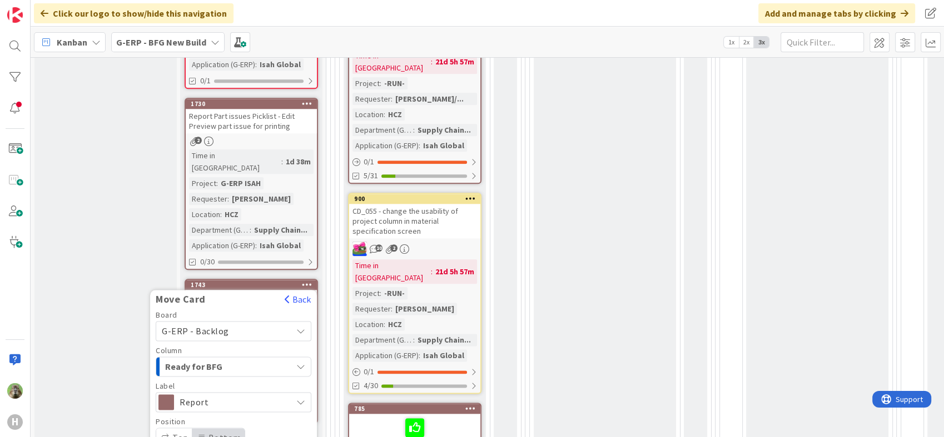
click at [249, 395] on span "Report" at bounding box center [232, 403] width 107 height 16
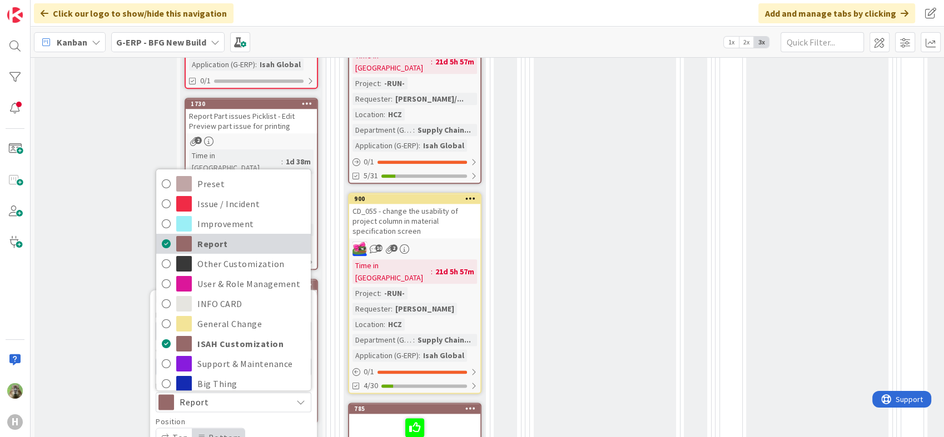
click at [253, 236] on span "Report" at bounding box center [251, 244] width 108 height 17
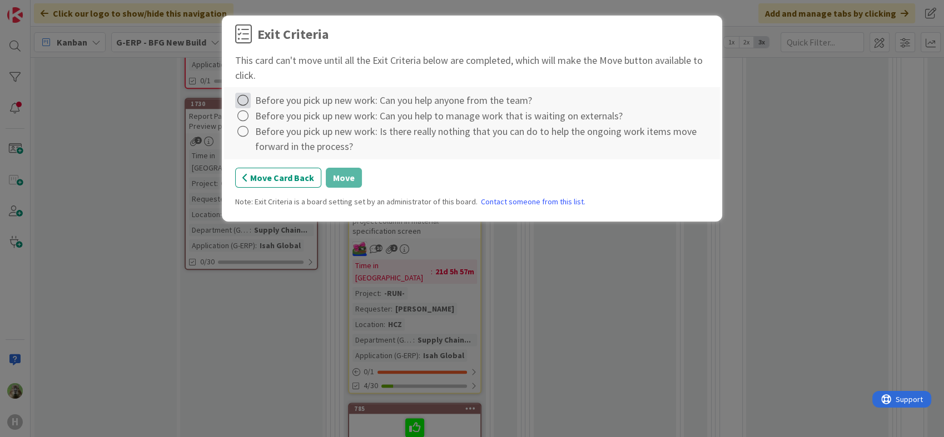
click at [248, 94] on icon at bounding box center [243, 101] width 16 height 16
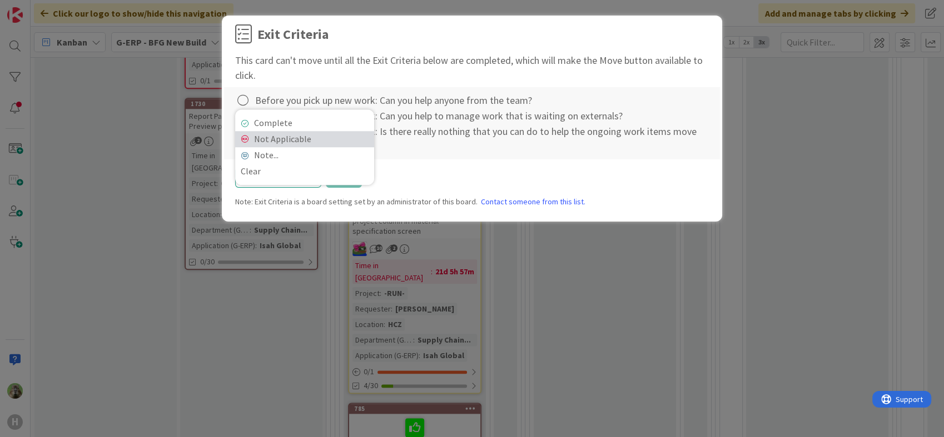
click at [286, 138] on link "Not Applicable" at bounding box center [304, 139] width 139 height 16
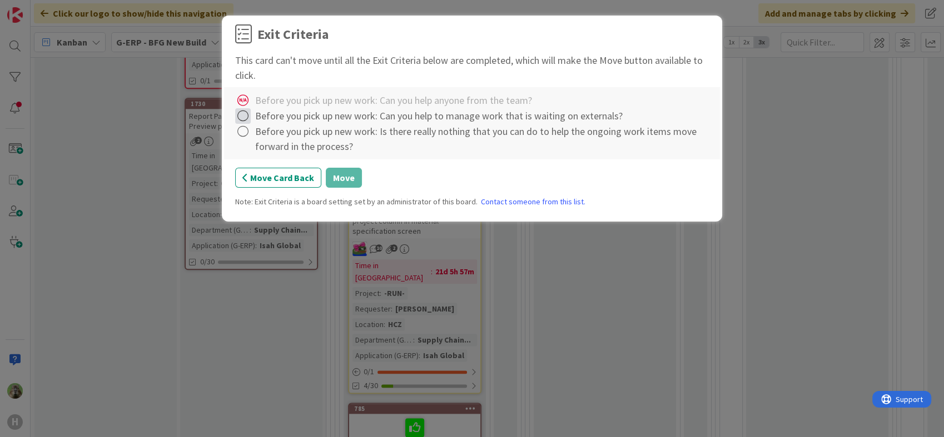
drag, startPoint x: 244, startPoint y: 116, endPoint x: 249, endPoint y: 120, distance: 6.3
click at [244, 116] on icon at bounding box center [243, 116] width 16 height 16
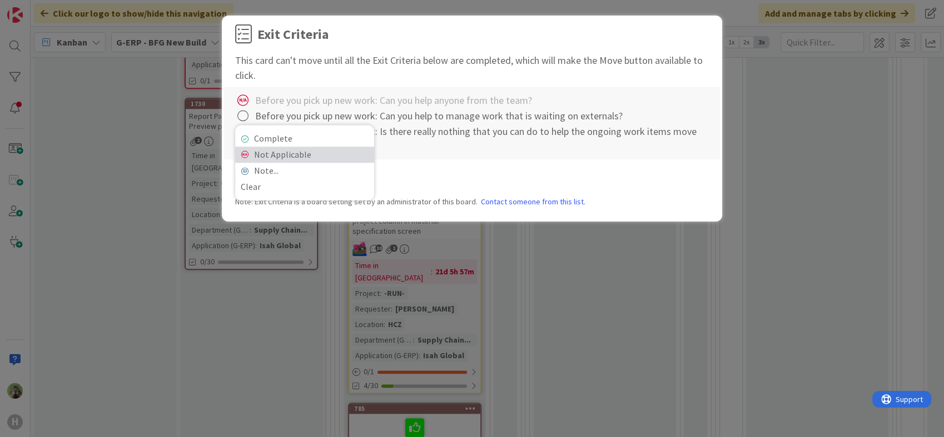
click at [271, 151] on link "Not Applicable" at bounding box center [304, 155] width 139 height 16
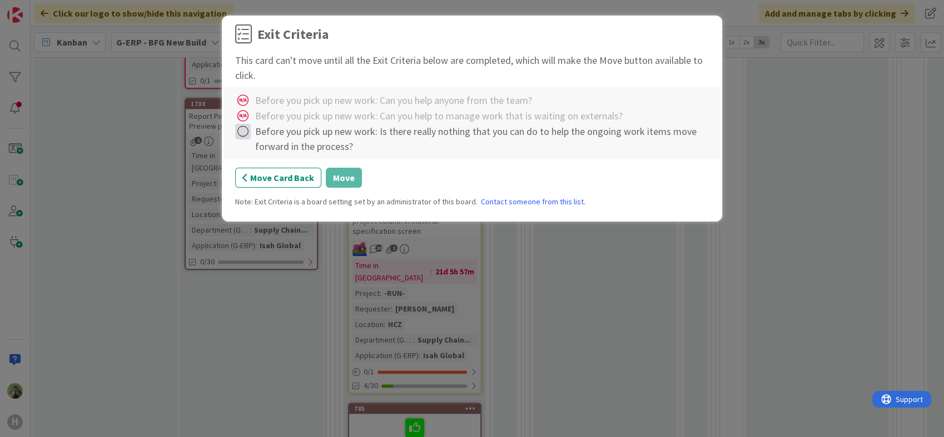
click at [249, 129] on icon at bounding box center [243, 132] width 16 height 16
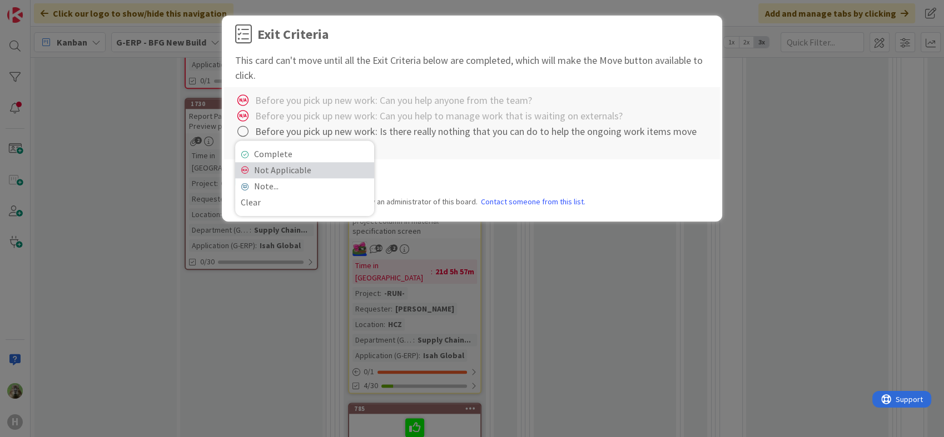
click at [271, 165] on link "Not Applicable" at bounding box center [304, 170] width 139 height 16
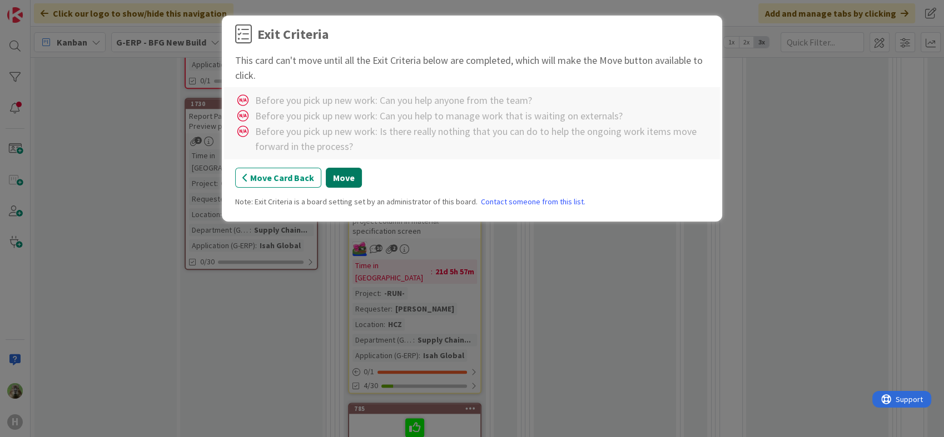
click at [337, 181] on button "Move" at bounding box center [344, 178] width 36 height 20
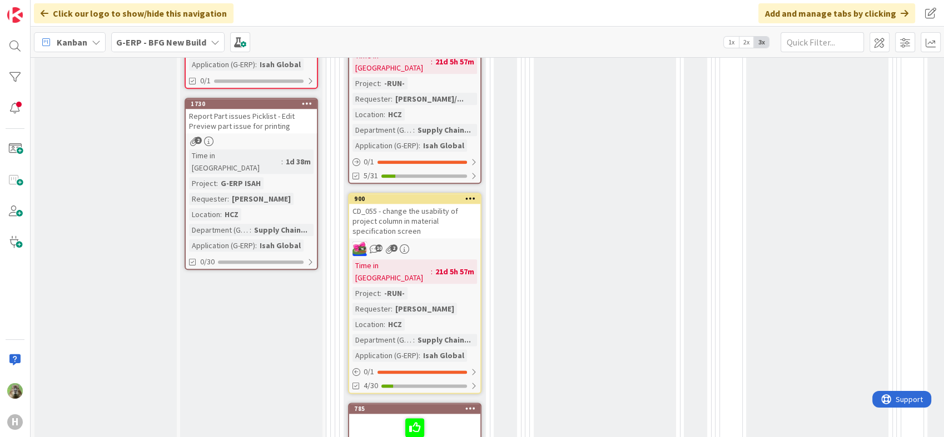
scroll to position [1173, 0]
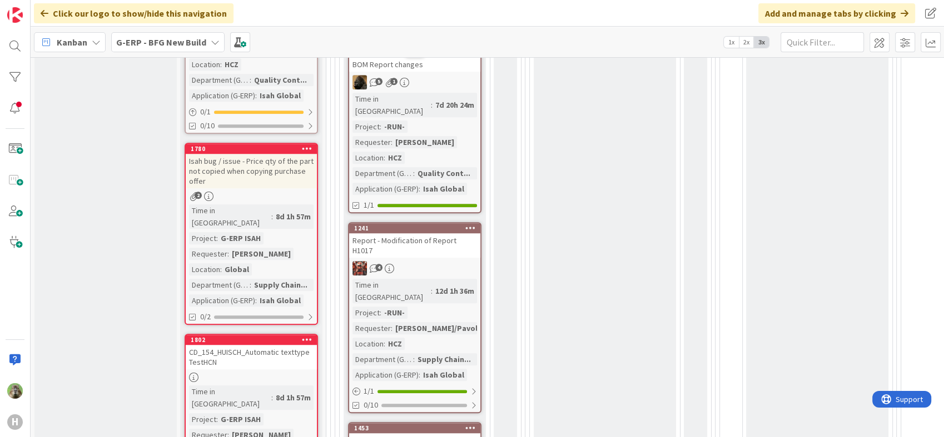
scroll to position [1173, 0]
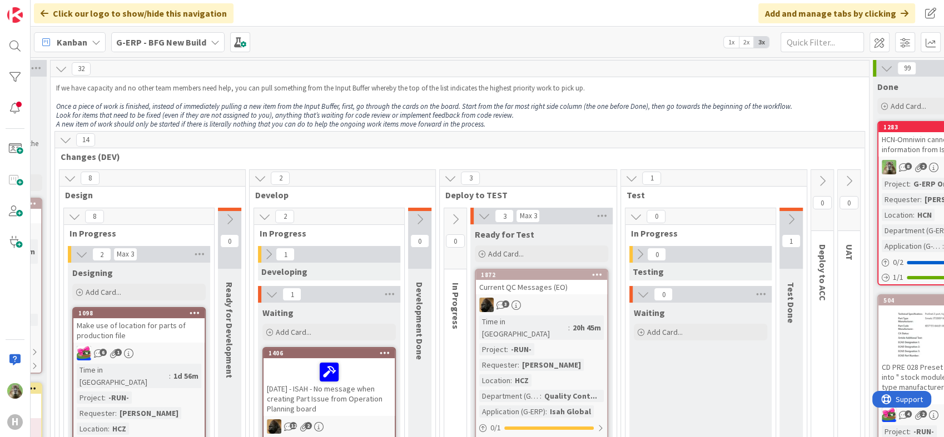
scroll to position [0, 275]
click at [795, 213] on icon at bounding box center [791, 219] width 12 height 12
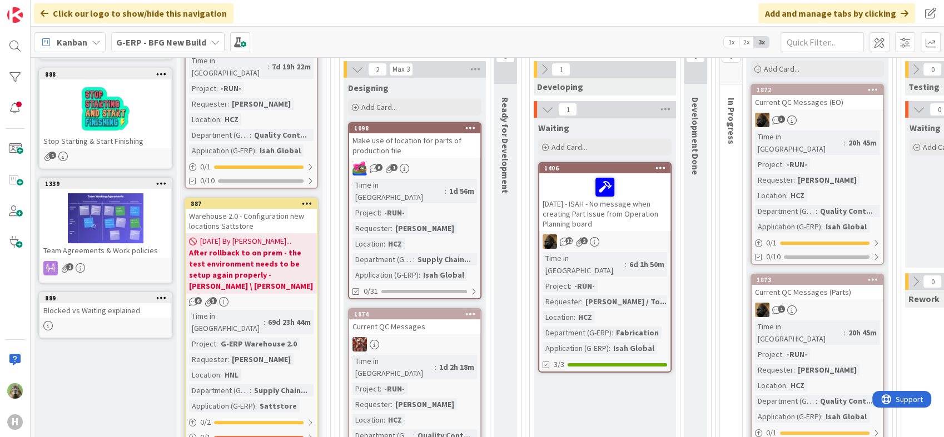
scroll to position [0, 0]
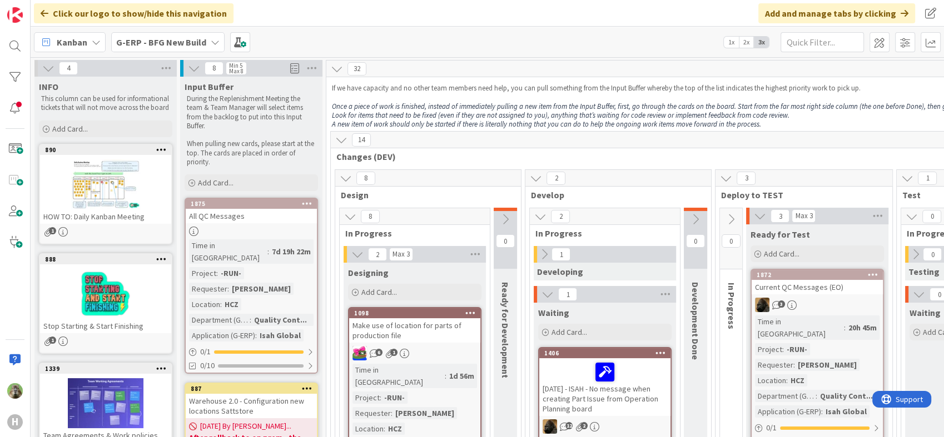
click at [184, 54] on div "Kanban G-ERP - BFG New Build 1x 2x 3x" at bounding box center [487, 42] width 913 height 31
click at [186, 46] on b "G-ERP - BFG New Build" at bounding box center [161, 42] width 90 height 11
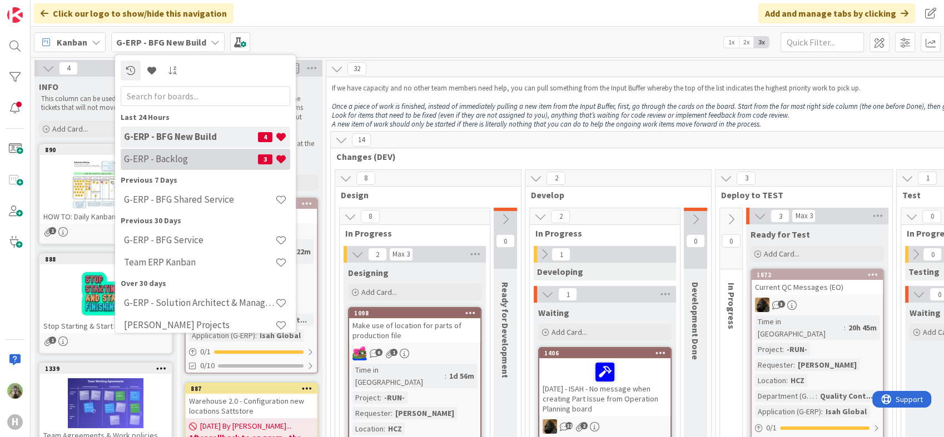
click at [164, 158] on h4 "G-ERP - Backlog" at bounding box center [191, 159] width 134 height 11
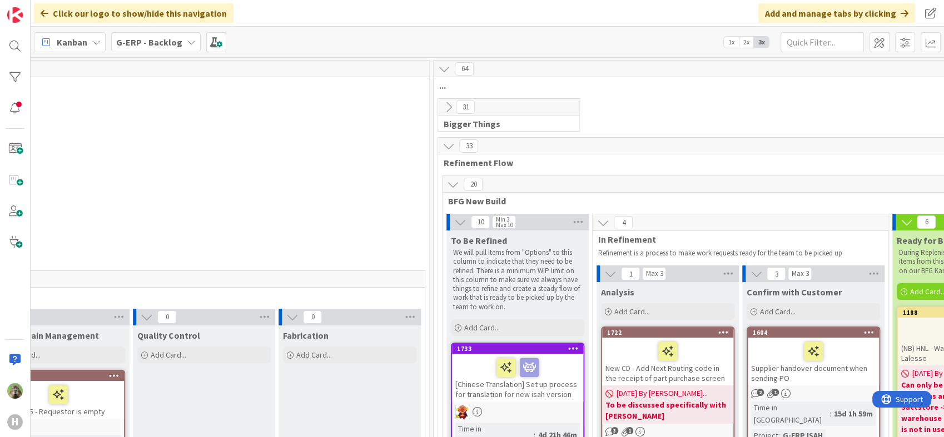
scroll to position [0, 672]
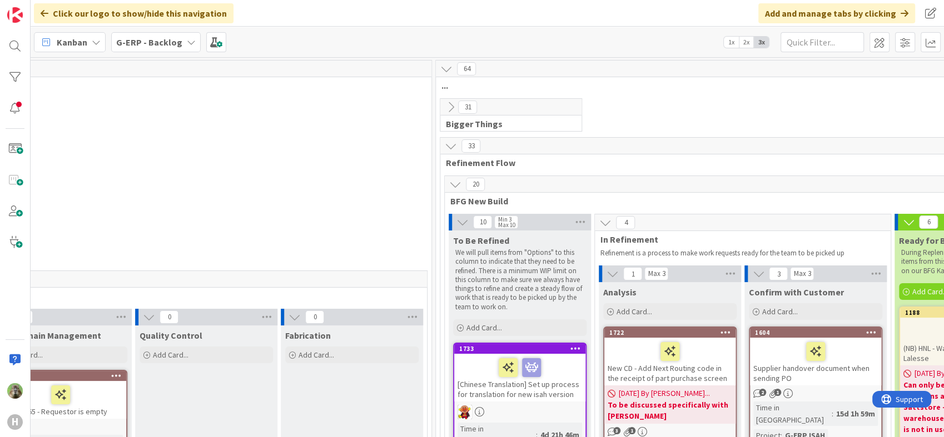
click at [453, 111] on icon at bounding box center [451, 107] width 12 height 12
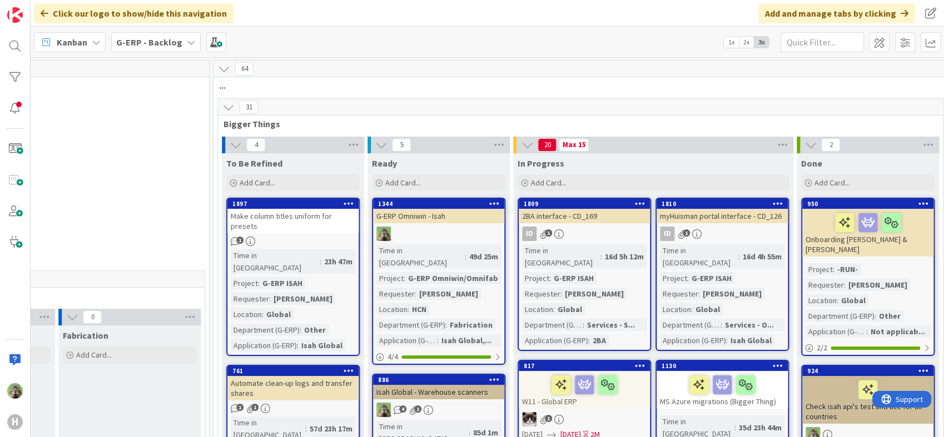
scroll to position [0, 969]
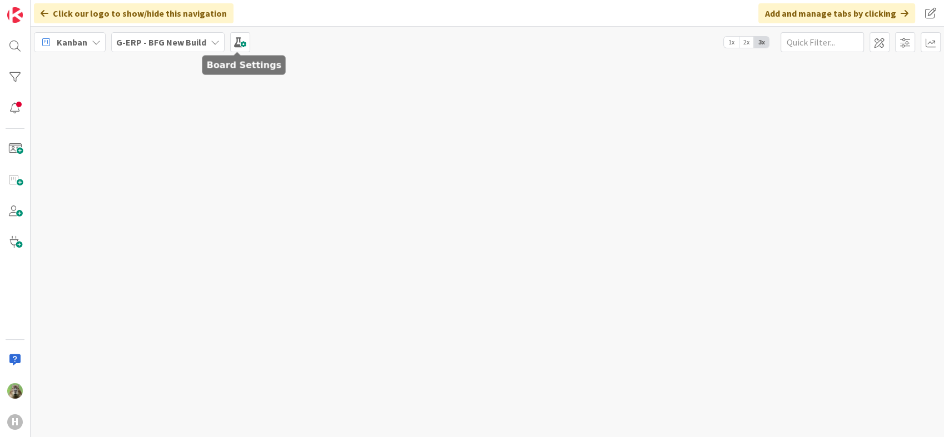
click at [187, 46] on b "G-ERP - BFG New Build" at bounding box center [161, 42] width 90 height 11
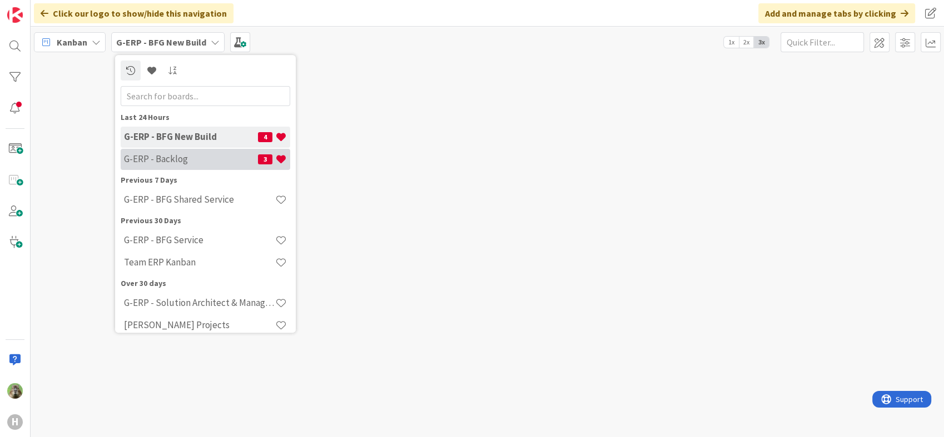
click at [186, 159] on h4 "G-ERP - Backlog" at bounding box center [191, 159] width 134 height 11
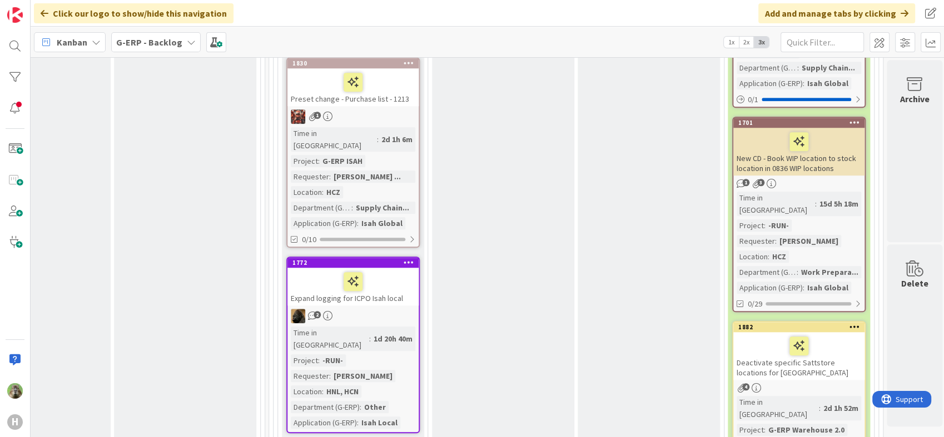
scroll to position [1111, 838]
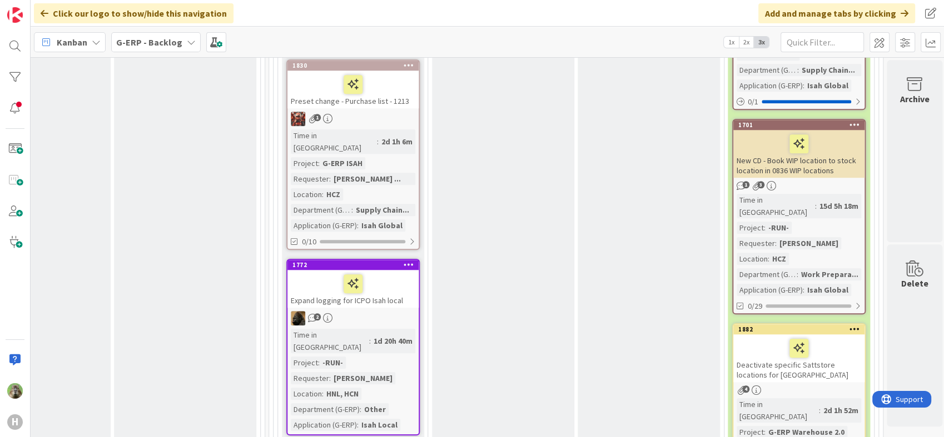
click at [860, 121] on div at bounding box center [854, 125] width 20 height 8
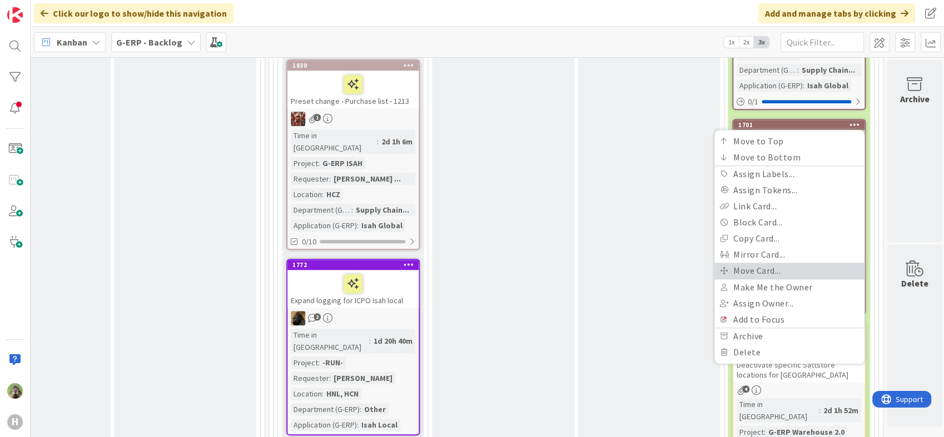
click at [775, 263] on link "Move Card..." at bounding box center [789, 271] width 150 height 16
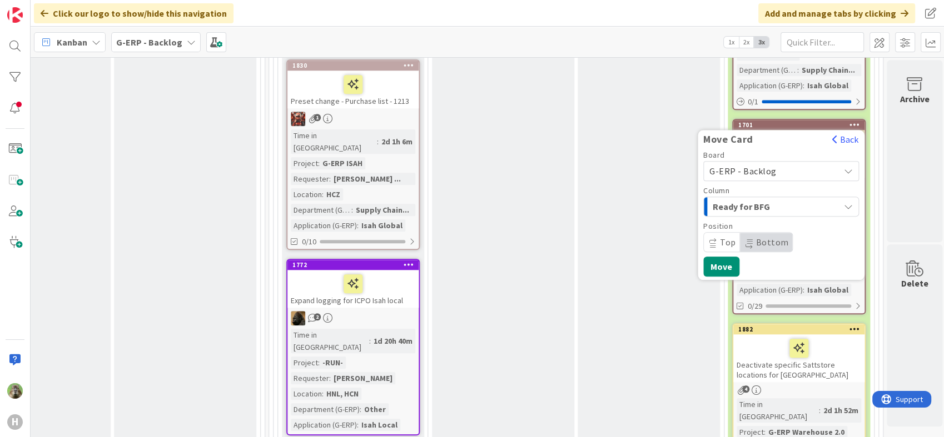
click at [774, 163] on span "G-ERP - Backlog" at bounding box center [771, 171] width 124 height 16
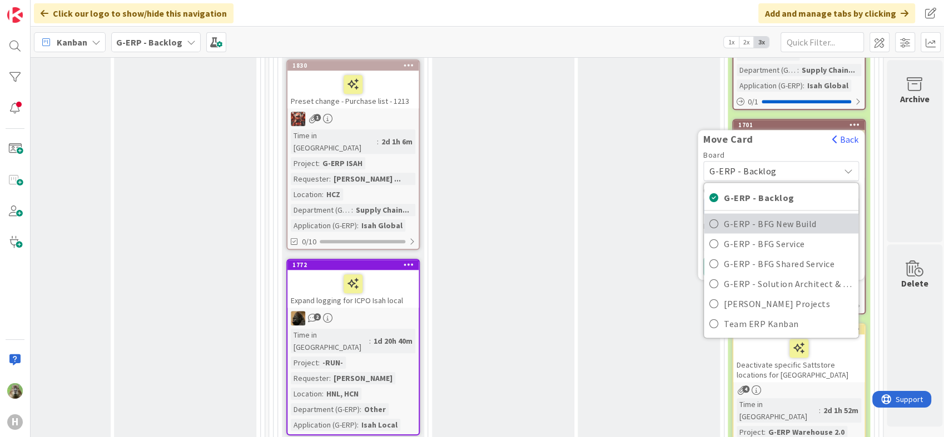
click at [766, 215] on span "G-ERP - BFG New Build" at bounding box center [787, 223] width 129 height 17
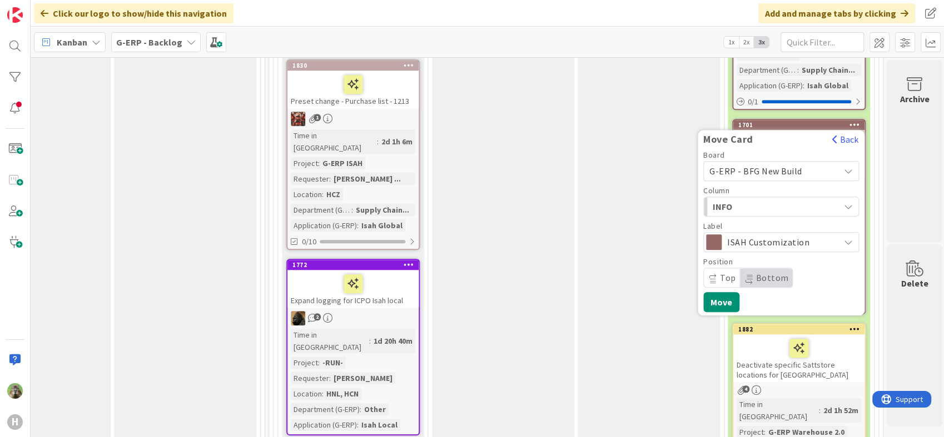
click at [763, 199] on span "INFO" at bounding box center [753, 206] width 83 height 14
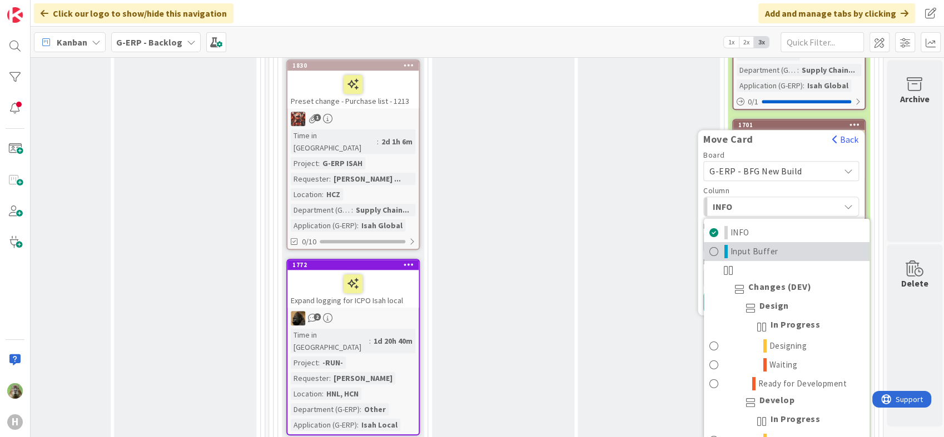
click at [760, 244] on span "Input Buffer" at bounding box center [754, 250] width 48 height 13
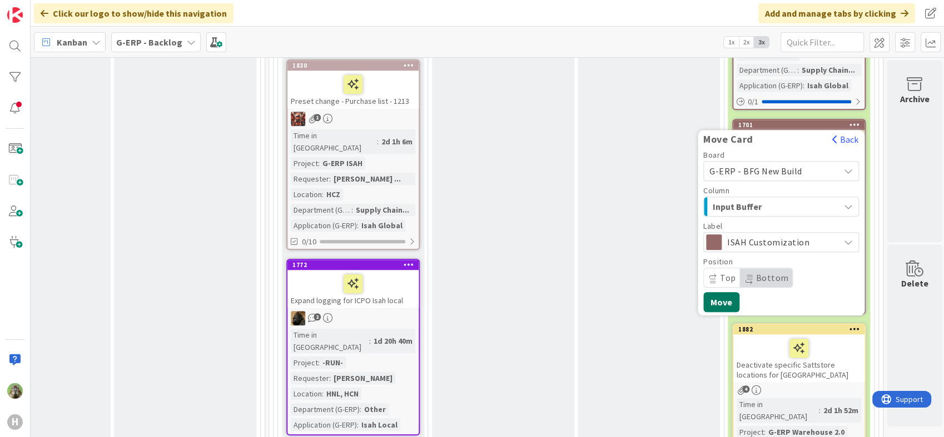
click at [716, 292] on button "Move" at bounding box center [721, 302] width 36 height 20
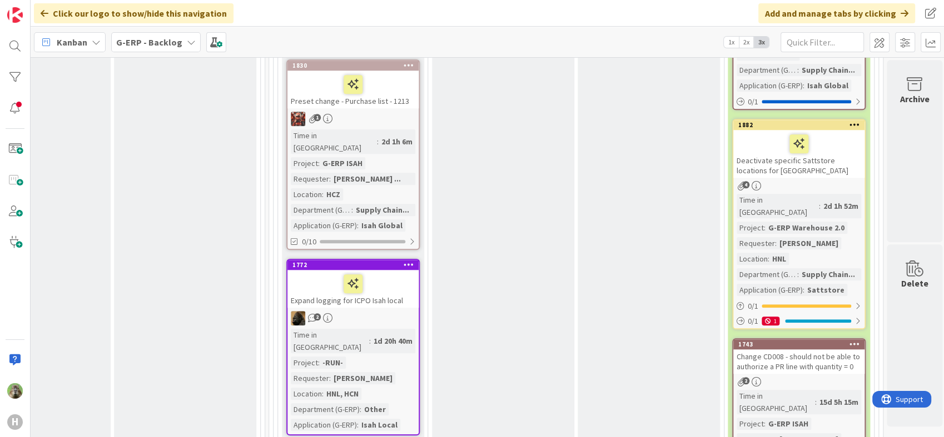
click at [160, 48] on span "G-ERP - Backlog" at bounding box center [149, 42] width 66 height 13
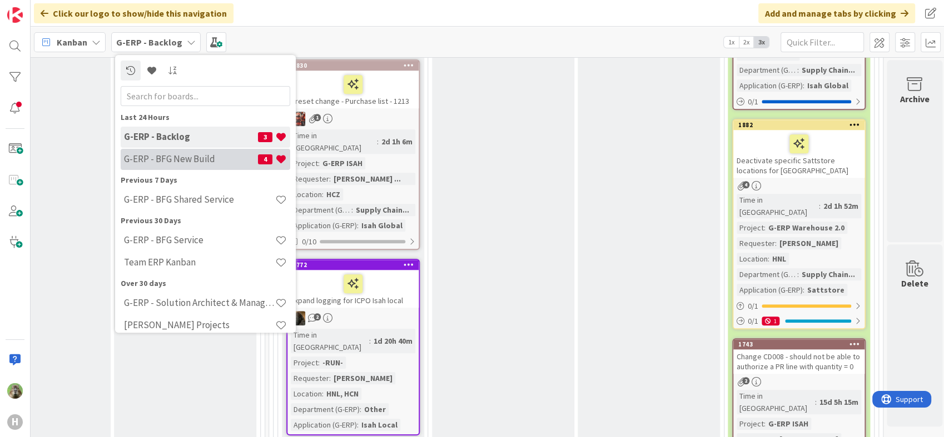
click at [175, 156] on h4 "G-ERP - BFG New Build" at bounding box center [191, 159] width 134 height 11
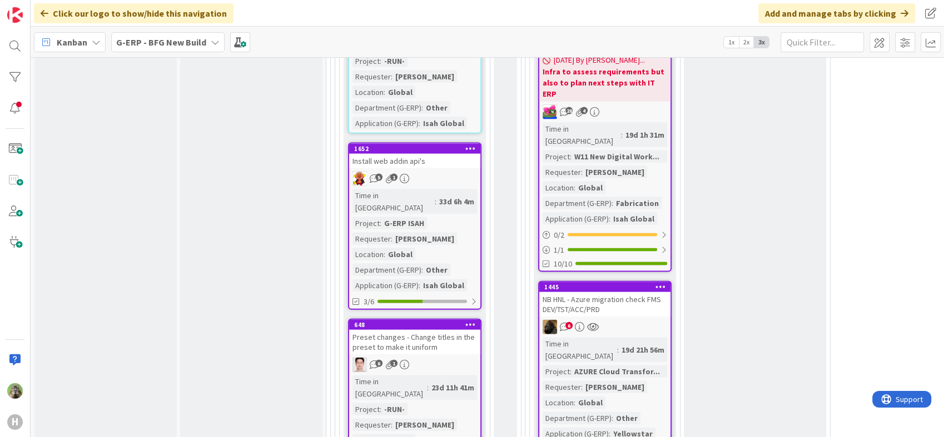
scroll to position [2469, 0]
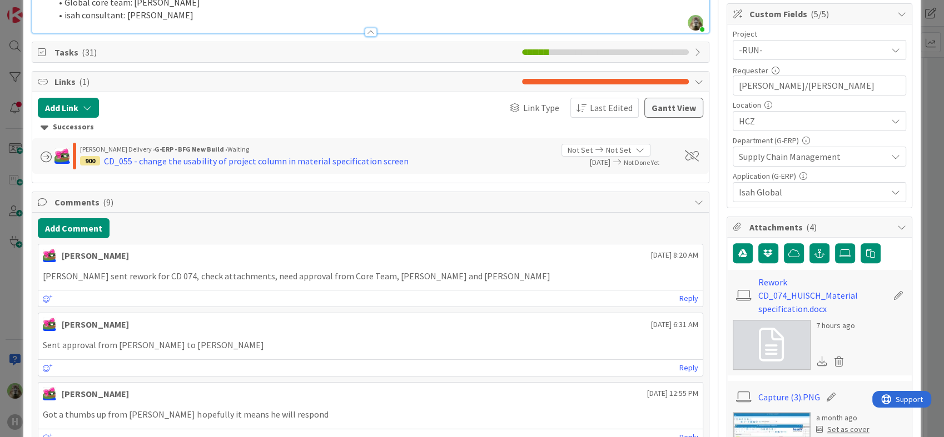
type textarea "x"
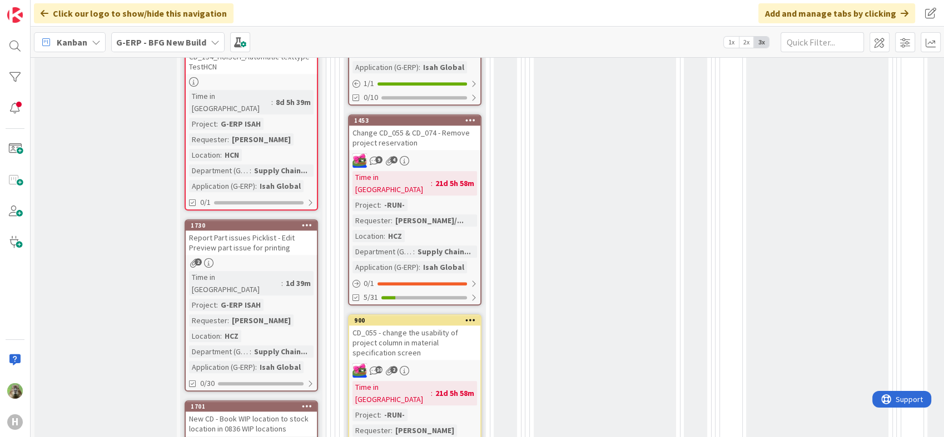
scroll to position [1235, 0]
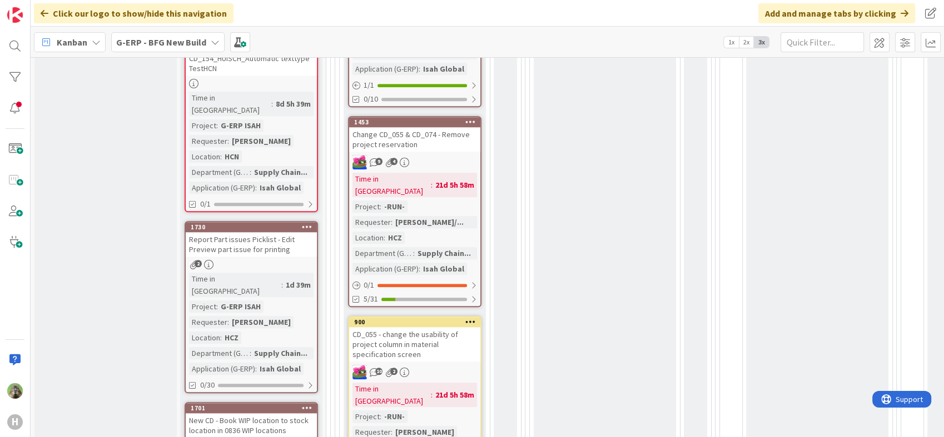
click at [435, 327] on div "CD_055 - change the usability of project column in material specification screen" at bounding box center [414, 344] width 131 height 34
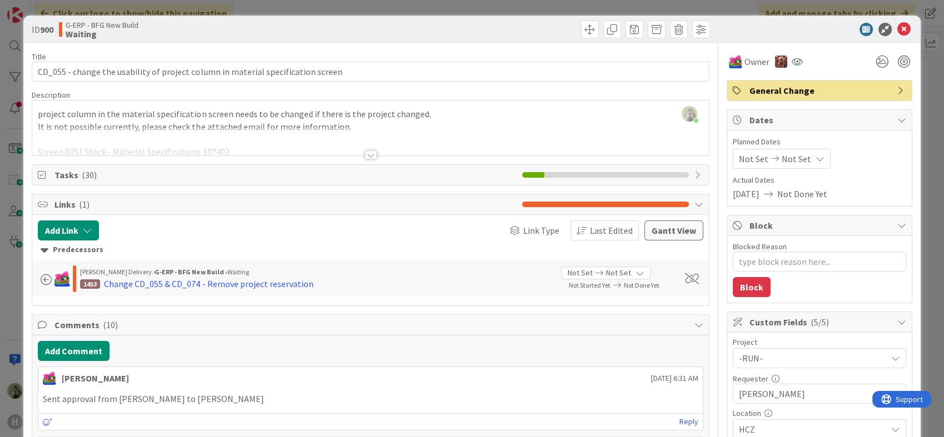
click at [400, 140] on div at bounding box center [370, 141] width 676 height 28
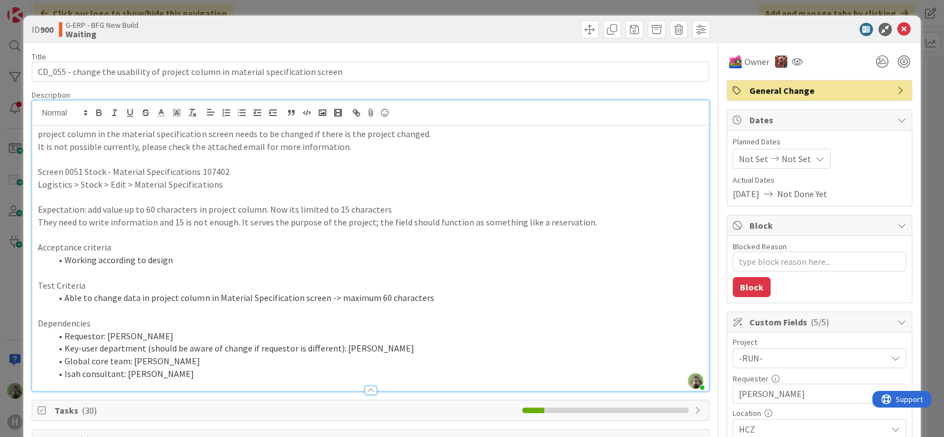
click at [11, 291] on div "ID 900 G-ERP - BFG New Build Waiting Title 80 / 128 CD_055 - change the usabili…" at bounding box center [472, 218] width 944 height 437
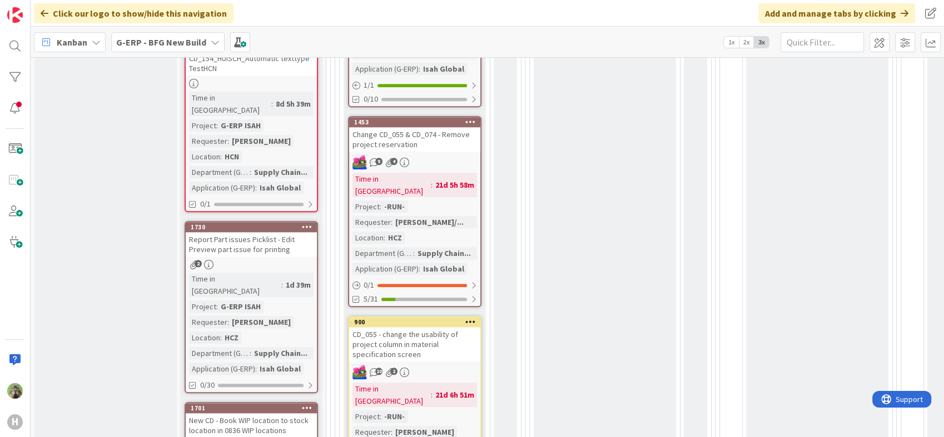
scroll to position [1239, 0]
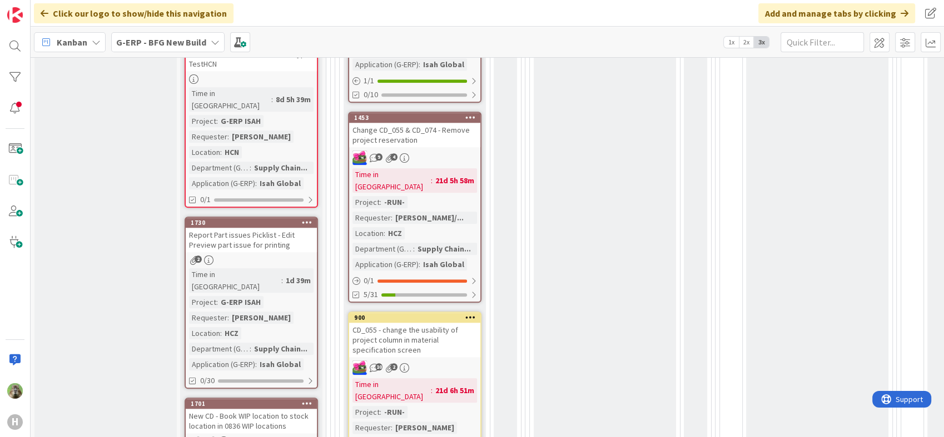
click at [418, 323] on div "CD_055 - change the usability of project column in material specification screen" at bounding box center [414, 340] width 131 height 34
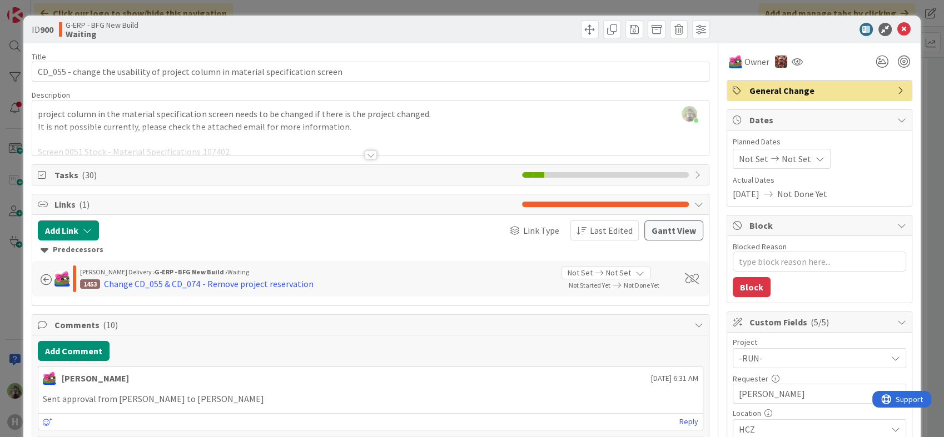
drag, startPoint x: 7, startPoint y: 261, endPoint x: 49, endPoint y: 250, distance: 44.1
click at [7, 262] on div "ID 900 G-ERP - BFG New Build Waiting Title 80 / 128 CD_055 - change the usabili…" at bounding box center [472, 218] width 944 height 437
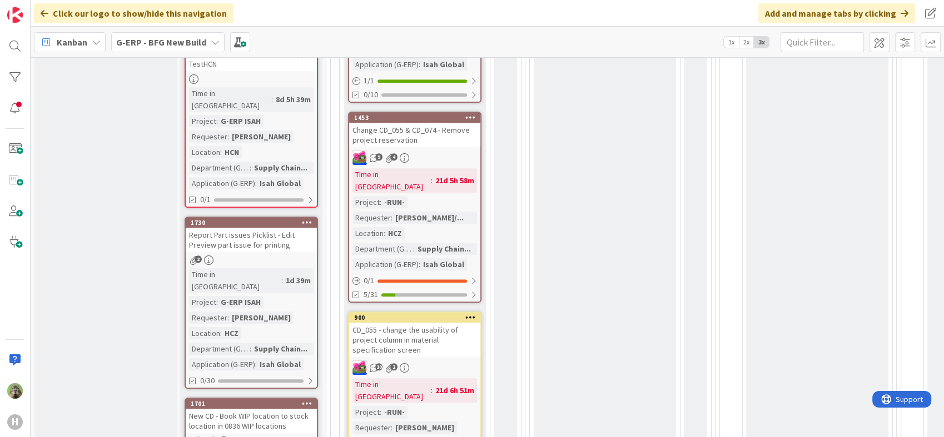
scroll to position [1177, 0]
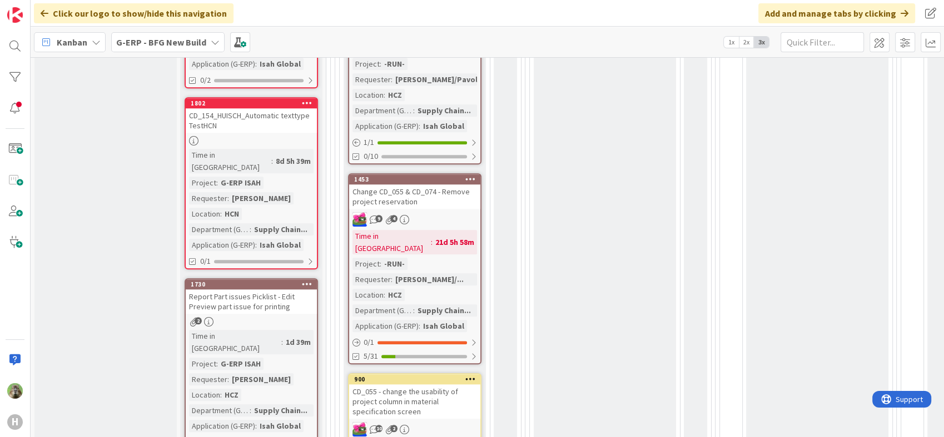
click at [425, 184] on div "Change CD_055 & CD_074 - Remove project reservation" at bounding box center [414, 196] width 131 height 24
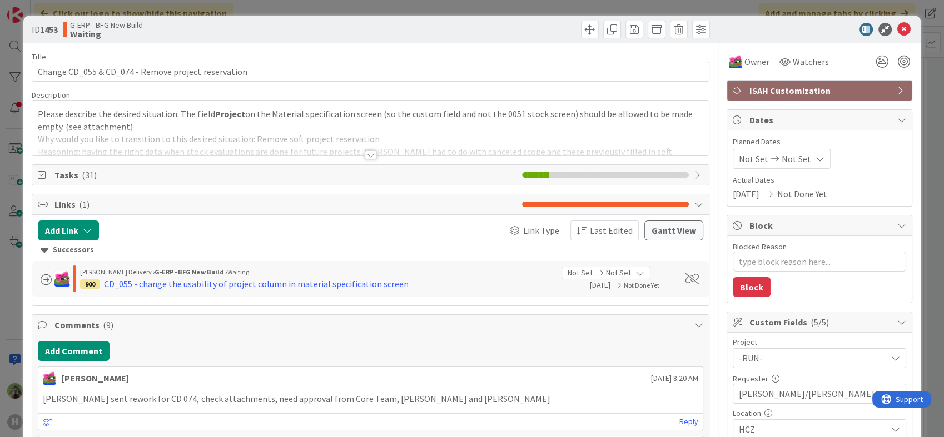
click at [332, 138] on div at bounding box center [370, 141] width 676 height 28
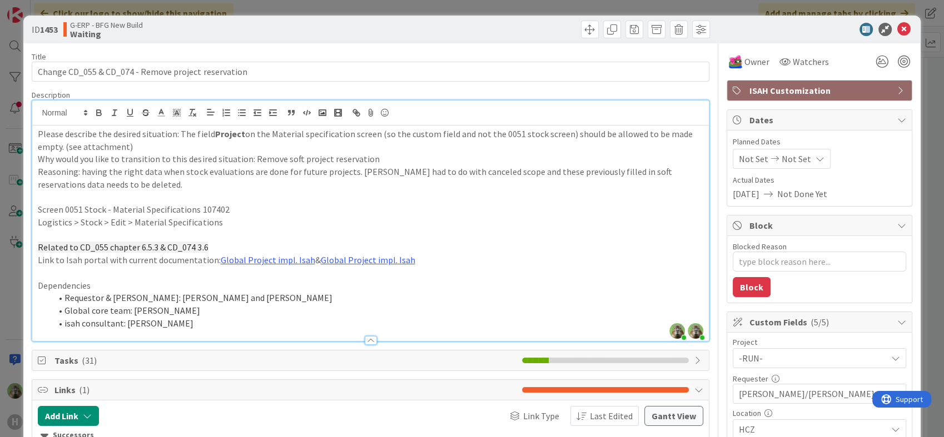
click at [13, 307] on div "ID 1453 G-ERP - BFG New Build Waiting Title 51 / 128 Change CD_055 & CD_074 - R…" at bounding box center [472, 218] width 944 height 437
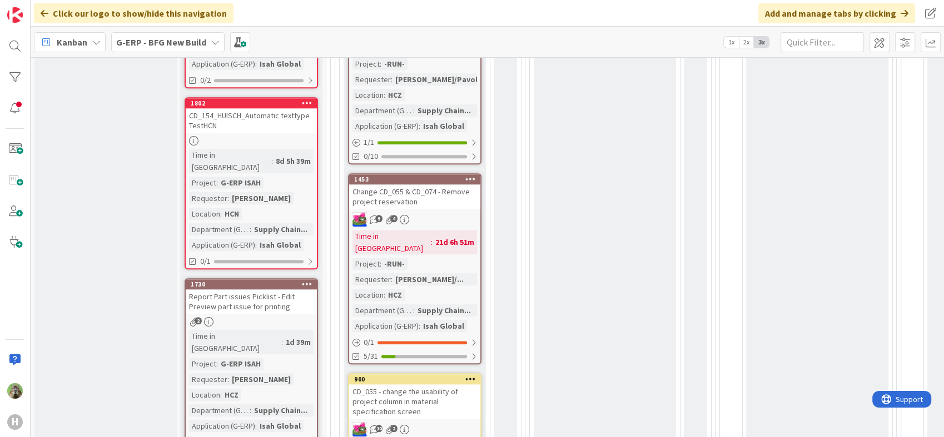
click at [439, 385] on div "CD_055 - change the usability of project column in material specification screen" at bounding box center [414, 402] width 131 height 34
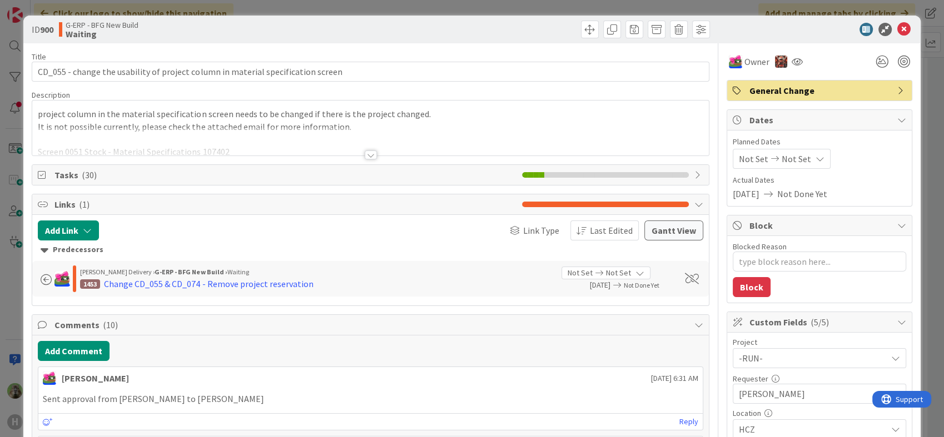
click at [343, 133] on div at bounding box center [370, 141] width 676 height 28
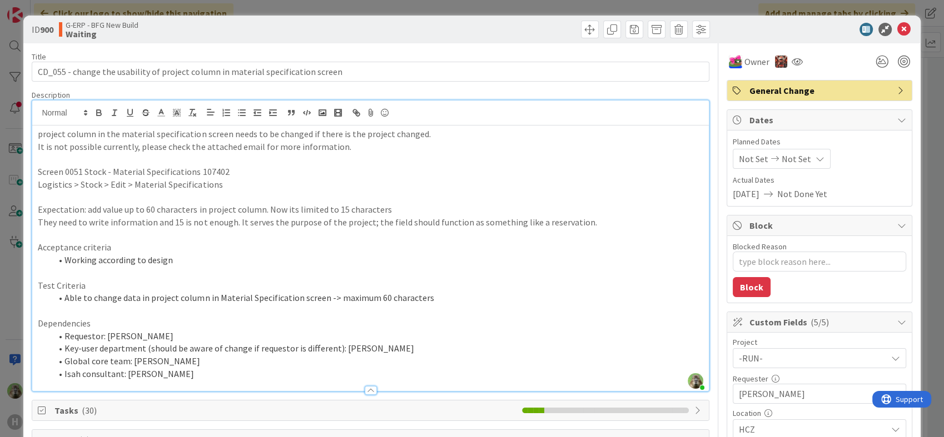
type textarea "x"
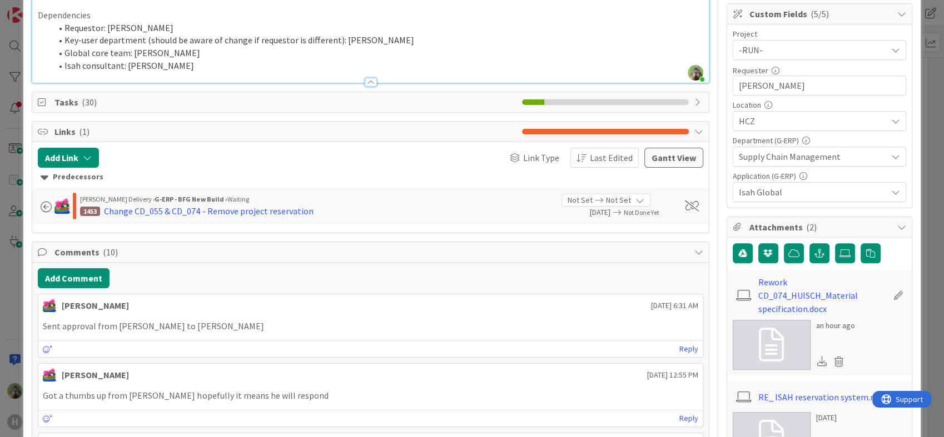
scroll to position [370, 0]
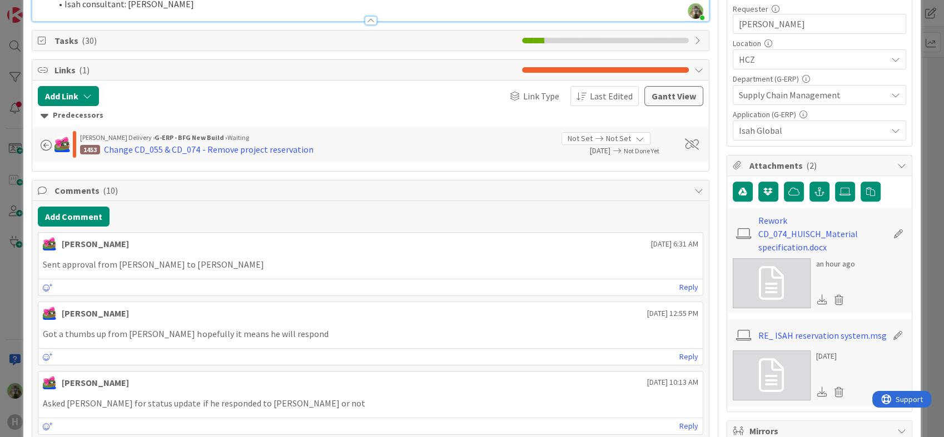
click at [17, 308] on div "ID 900 G-ERP - BFG New Build Waiting Title 80 / 128 CD_055 - change the usabili…" at bounding box center [472, 218] width 944 height 437
